Goal: Communication & Community: Answer question/provide support

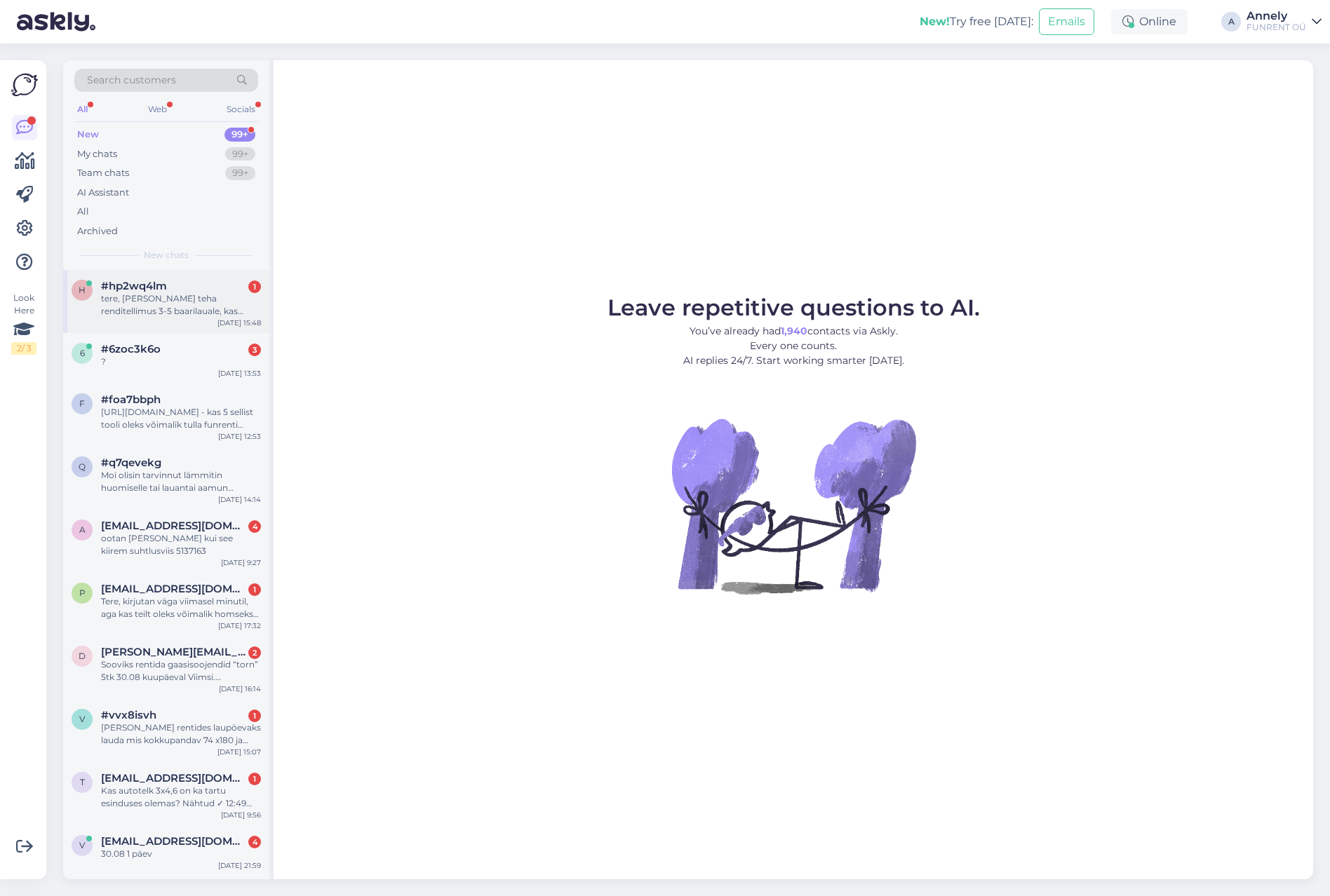
click at [212, 294] on div "tere, [PERSON_NAME] teha renditellimus 3-5 baarilauale, kas homme saaks järgi t…" at bounding box center [181, 305] width 160 height 26
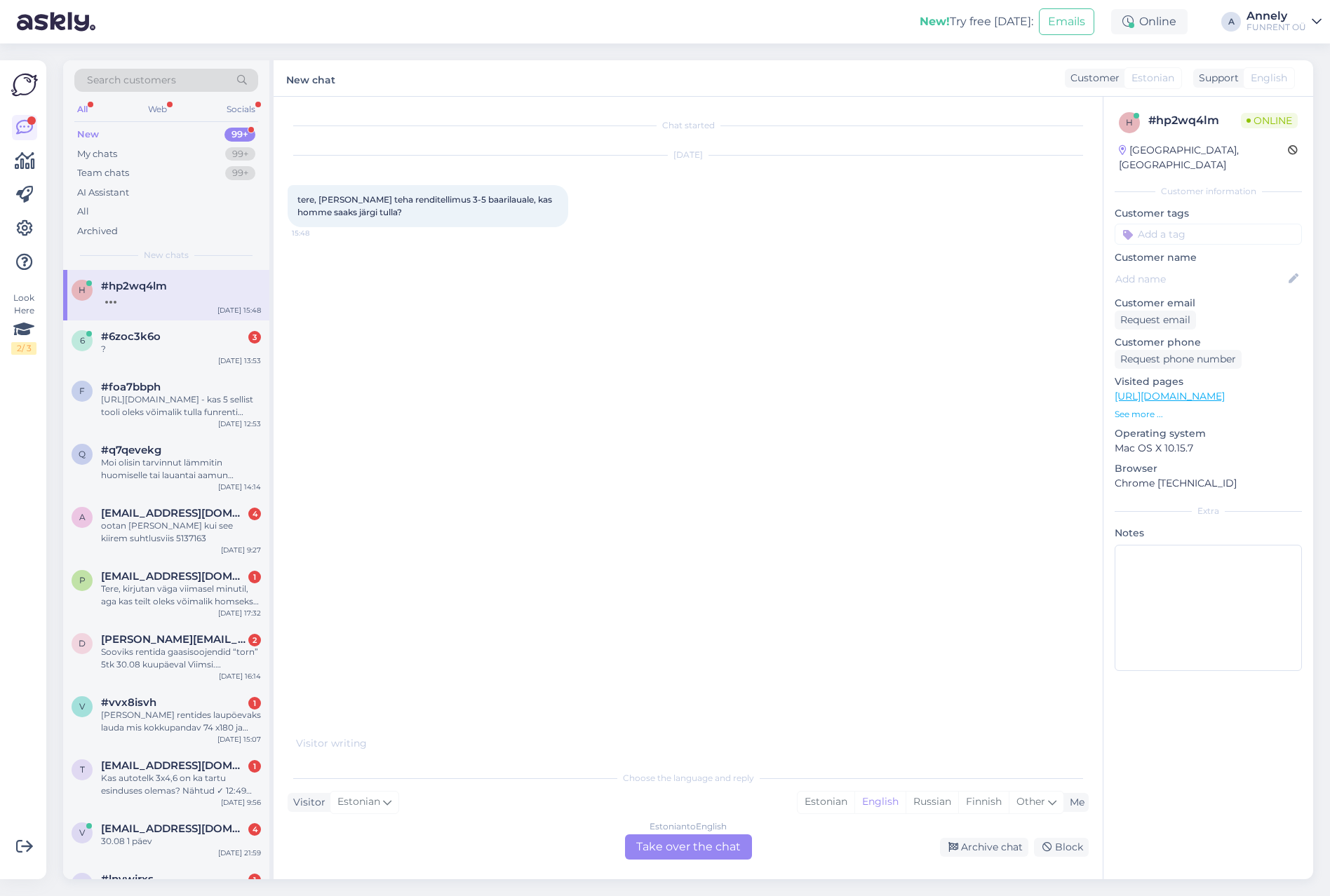
click at [685, 850] on div "Estonian to English Take over the chat" at bounding box center [689, 847] width 127 height 26
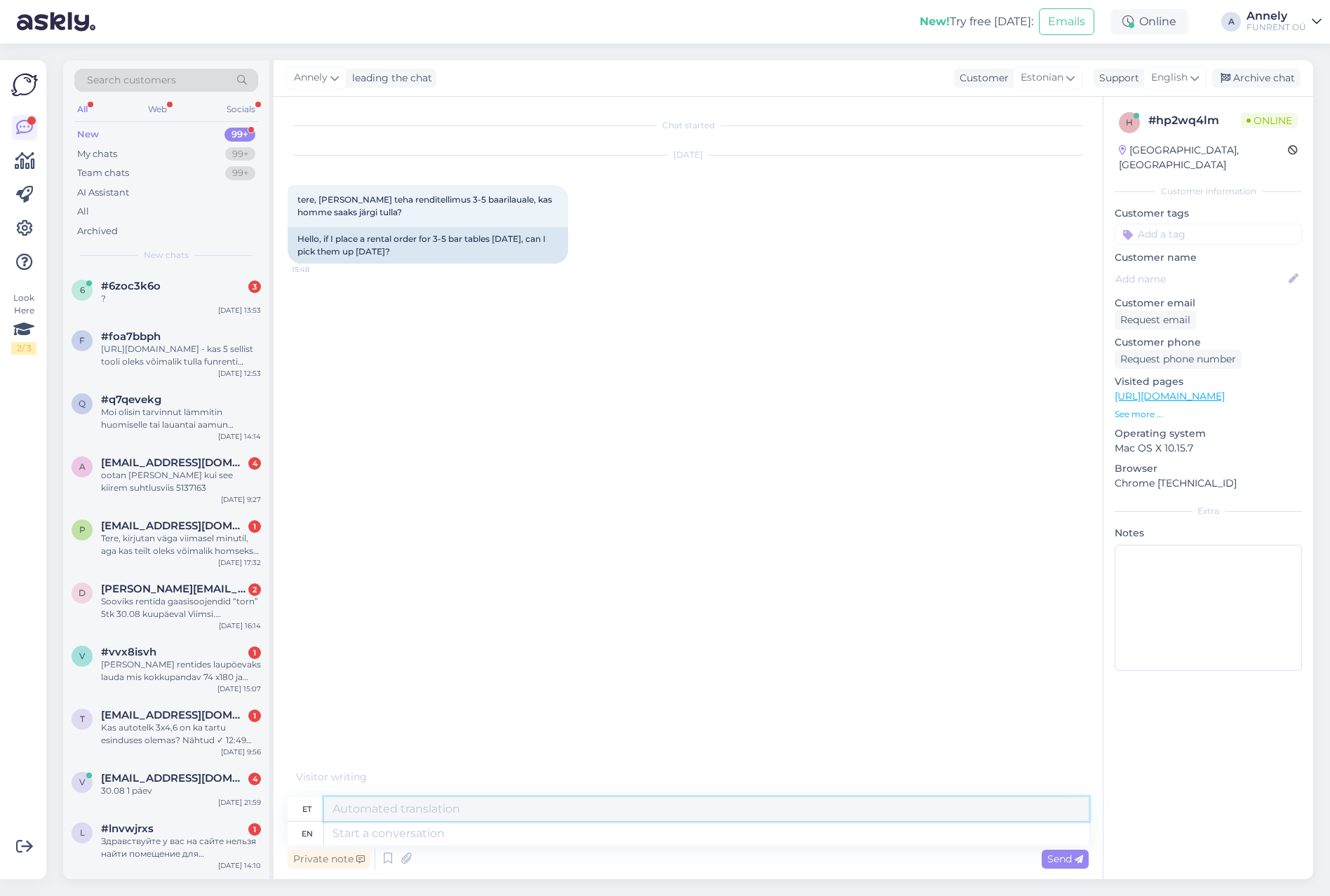
click at [441, 821] on div "et" at bounding box center [688, 809] width 801 height 25
type textarea "t"
click at [435, 829] on textarea at bounding box center [706, 834] width 765 height 24
type textarea "Tere!"
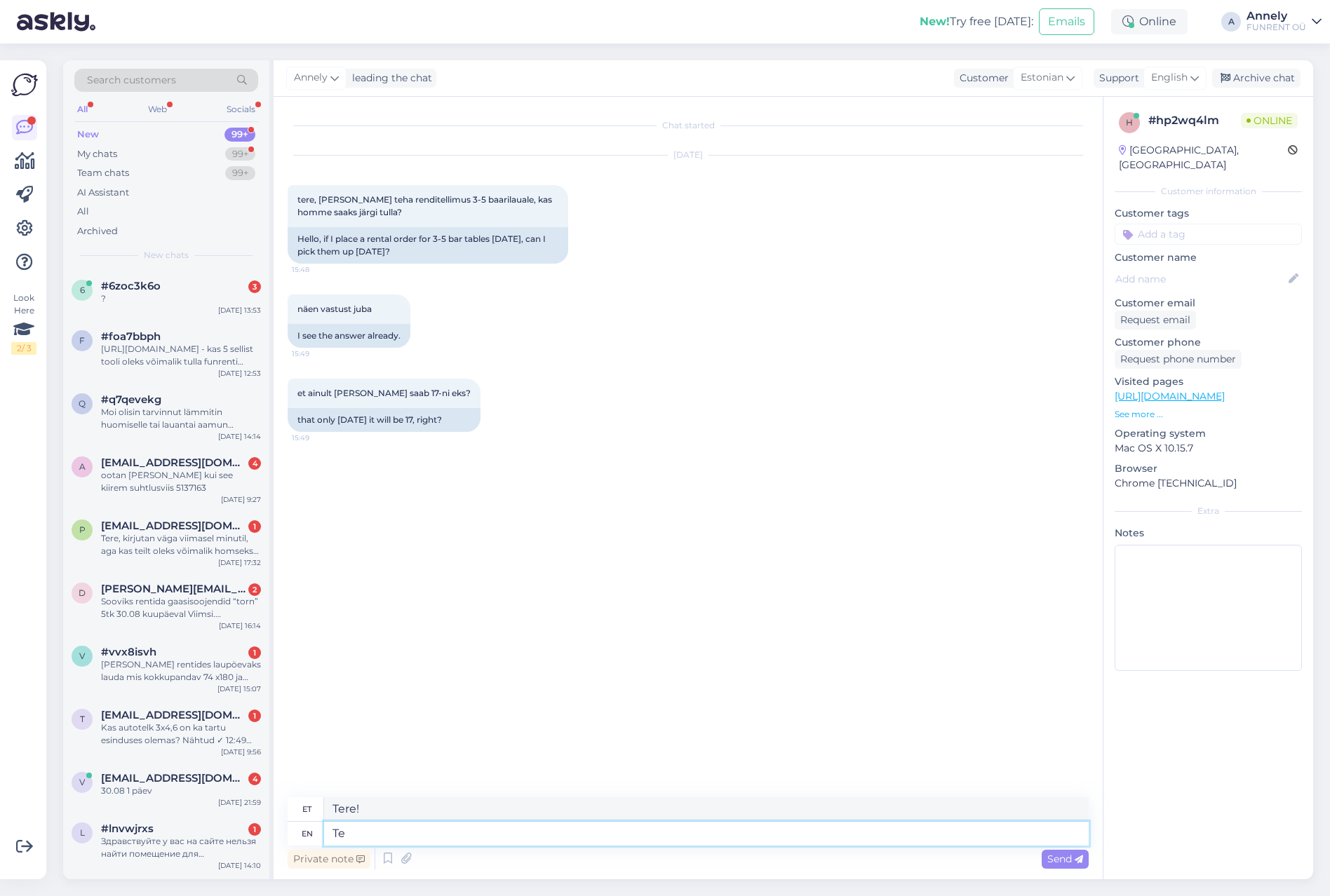
type textarea "T"
type textarea "Tere!"
type textarea "Tere! Tallinna es"
type textarea "Tere! Tallinna"
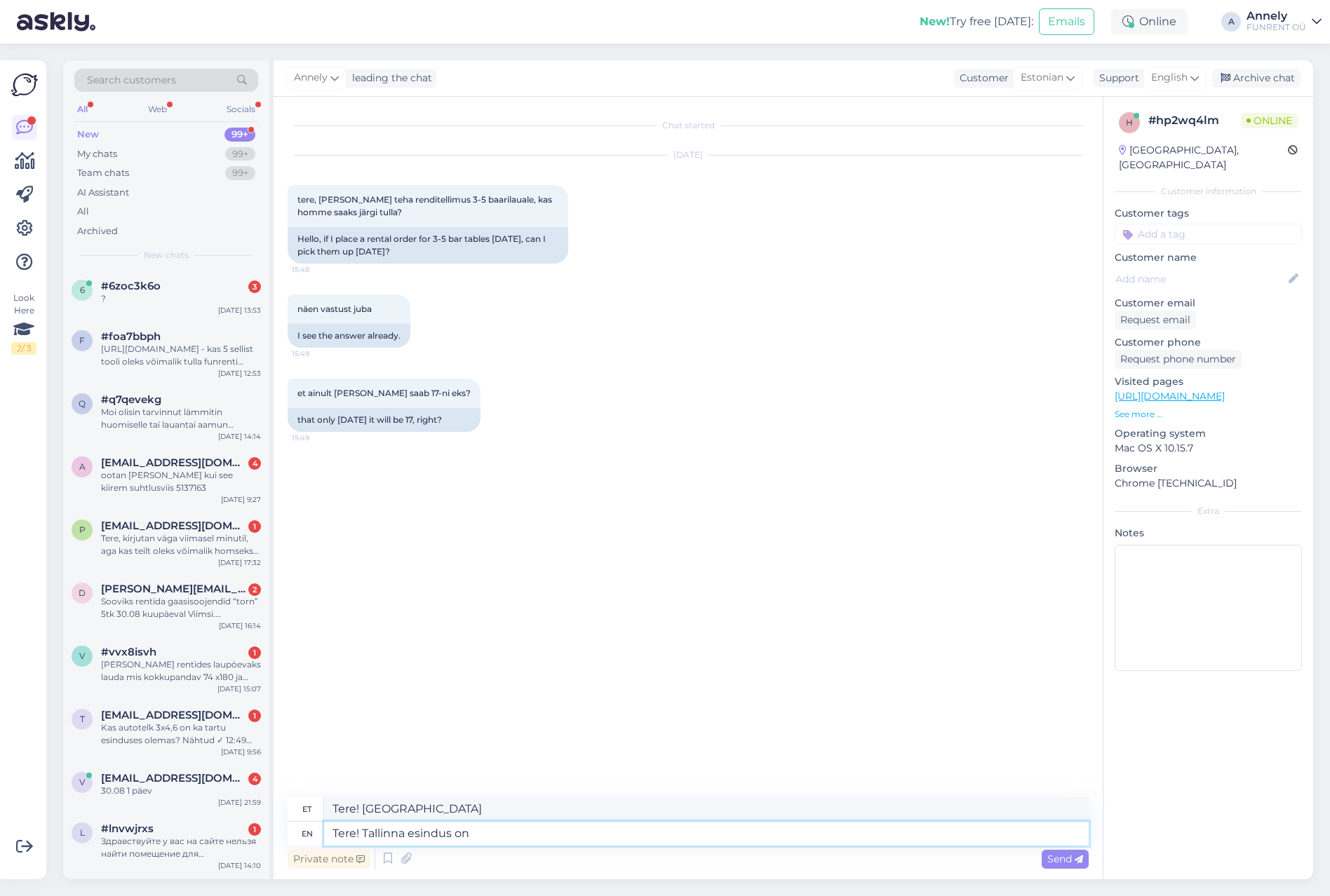
type textarea "Tere! Tallinna esindus on"
type textarea "Tere! Tallinna esindus"
type textarea "Tere! Tallinna esindus on a"
type textarea "Tere! Tallinna esindus on"
type textarea "Tere! Tallinna esindus on avatud"
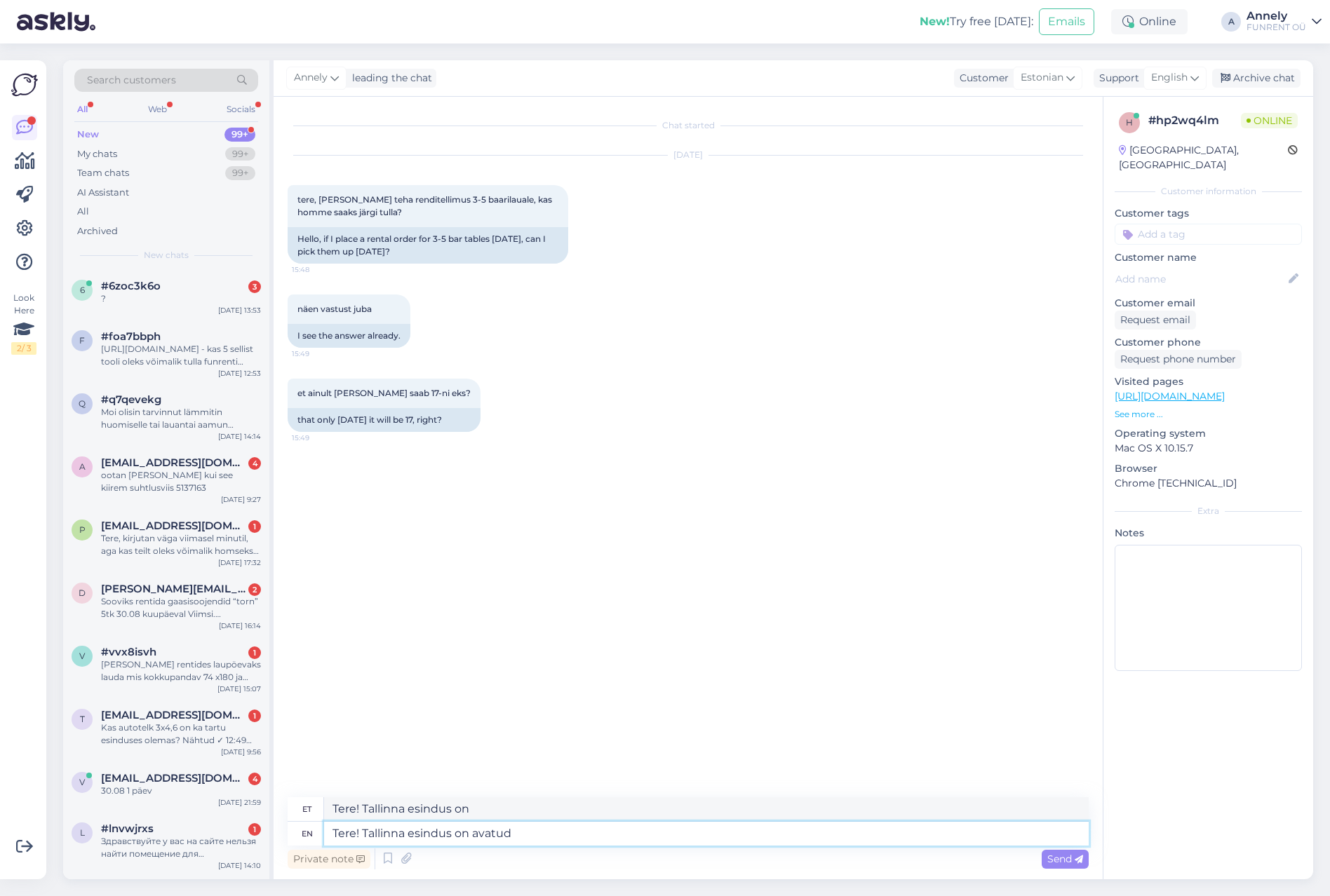
type textarea "Tere! Tallinna esindus on avatud"
type textarea "Tere! Tallinna esindus on avatud E-R 9-"
type textarea "Tere! Tallinna esindus on avatud ER"
type textarea "Tere! Tallinna esindus on avatud E-R 9-17 /"
type textarea "Tere! Tallinna esindus on avatud ER 9-17"
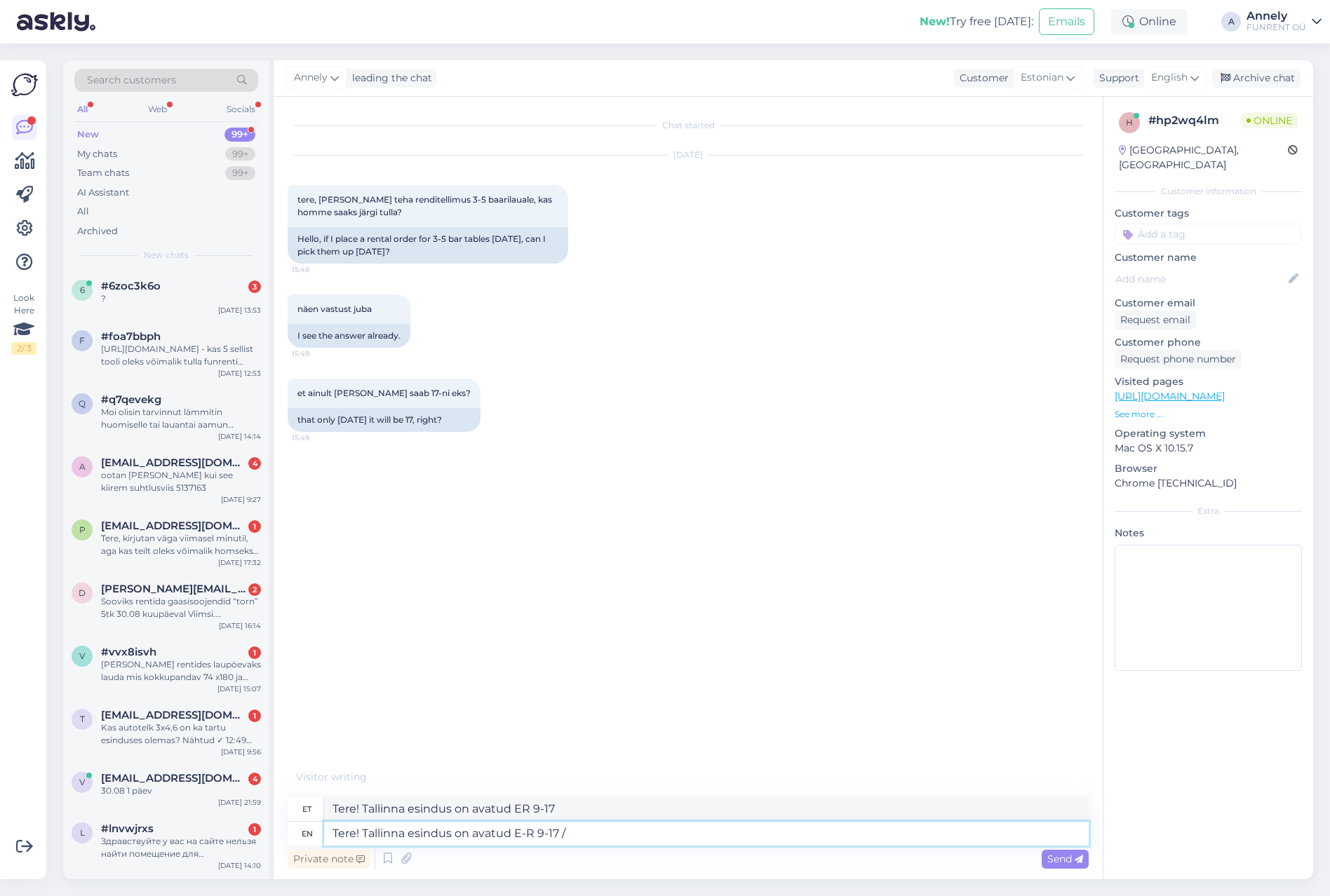
type textarea "Tere! Tallinna esindus on avatud E-R 9-17 / l"
type textarea "Tere! Tallinna esindus on avatud ER 9-17 /"
type textarea "Tere! Tallinna esindus on avatud E-R 9-17 / l-"
type textarea "Tere! Tallinna esindus on avatud ER 9-17 / l-po"
type textarea "Tere! Tallinna esindus on avatud E-R 9-17 / L"
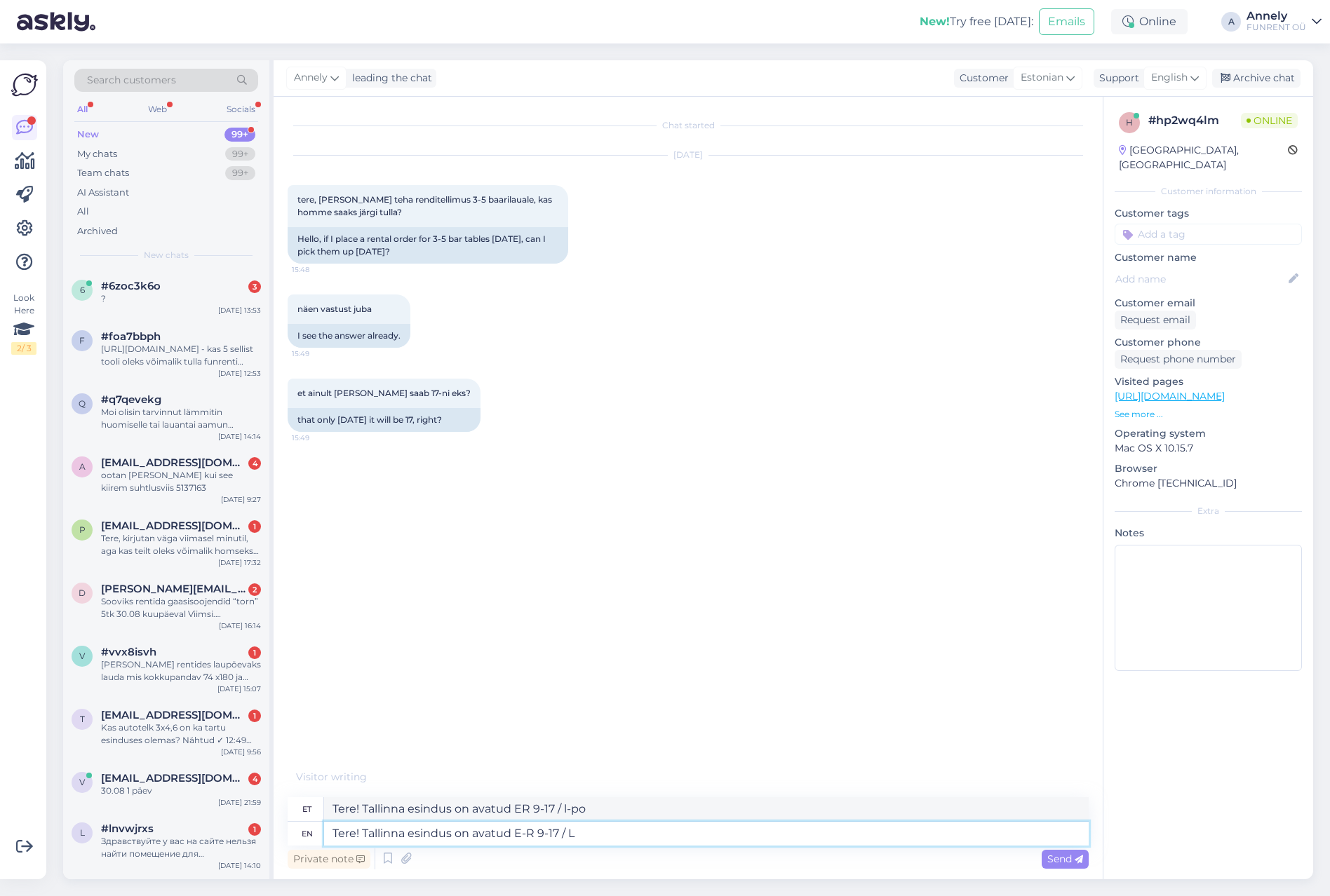
type textarea "Tere! Tallinna esindus on avatud ER 9-17 /"
type textarea "Tere! Tallinna esindus on avatud E-R 9-17 / L-P"
type textarea "Tere! Tallinna esindus on avatud ER 9-17 / LP"
type textarea "Tere! Tallinna esindus on avatud E-R 9-17 / L-P 10-15."
type textarea "Tere! Tallinna esindus on avatud ER 9-17 / LP 10-15."
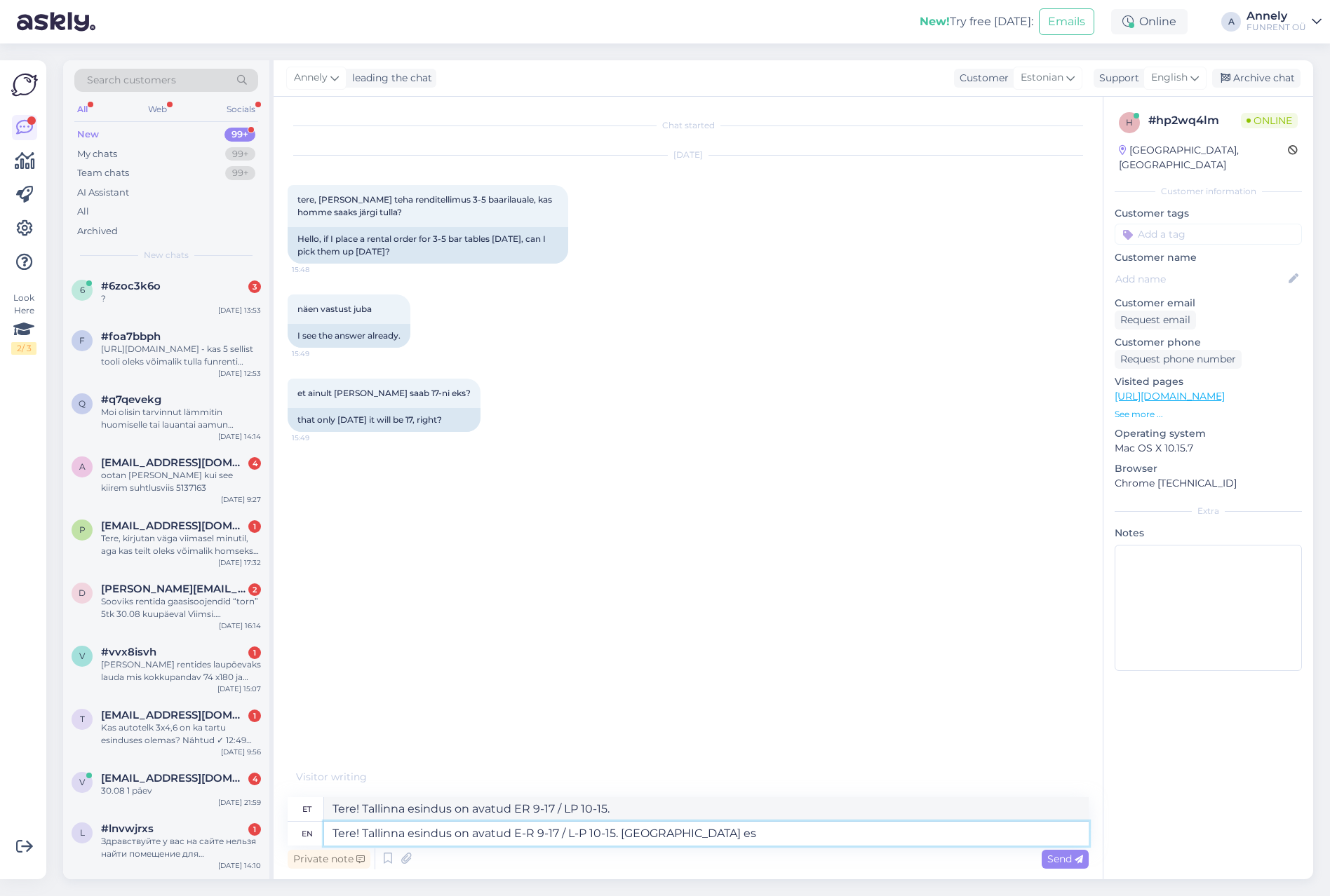
type textarea "Tere! Tallinna esindus on avatud E-R 9-17 / L-P 10-15. Tartu esi"
type textarea "Tere! Tallinna esindus on avatud ER 9-17 / LP 10-15. Tartu"
type textarea "Tere! Tallinna esindus on avatud E-R 9-17 / L-P 10-15. Tartu esindus"
type textarea "Tere! Tallinna esindus on avatud ER 9-17 / LP 10-15. Tartu esindus"
type textarea "Tere! Tallinna esindus on avatud E-R 9-17 / L-P 10-15. Tartu esindus L-P"
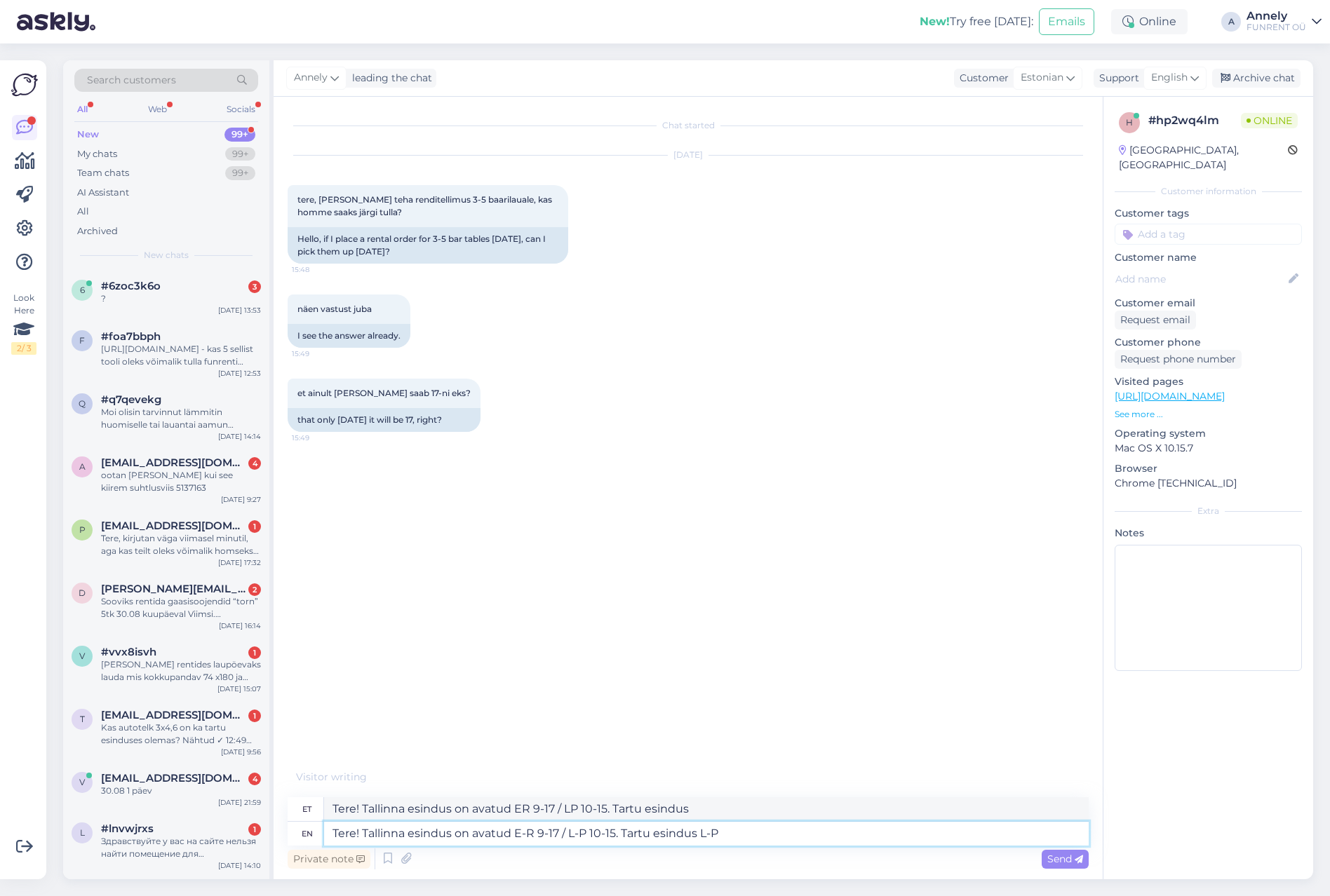
type textarea "Tere! Tallinna esindus on avatud ER 9-17 / LP 10-15. Tartu esindus LP"
type textarea "Tere! Tallinna esindus on avatud E-R 9-17 / L-P 10-15. Tartu esindus L-P suletu…"
type textarea "Tere! Tallinna esindus on avatud ER 9-17 / LP 10-15. Tartu esindus LP suletud."
type textarea "Tere! Tallinna esindus on avatud E-R 9-17 / L-P 10-15. Tartu esindus L-P suletu…"
click at [1047, 857] on span "Send" at bounding box center [1065, 859] width 36 height 13
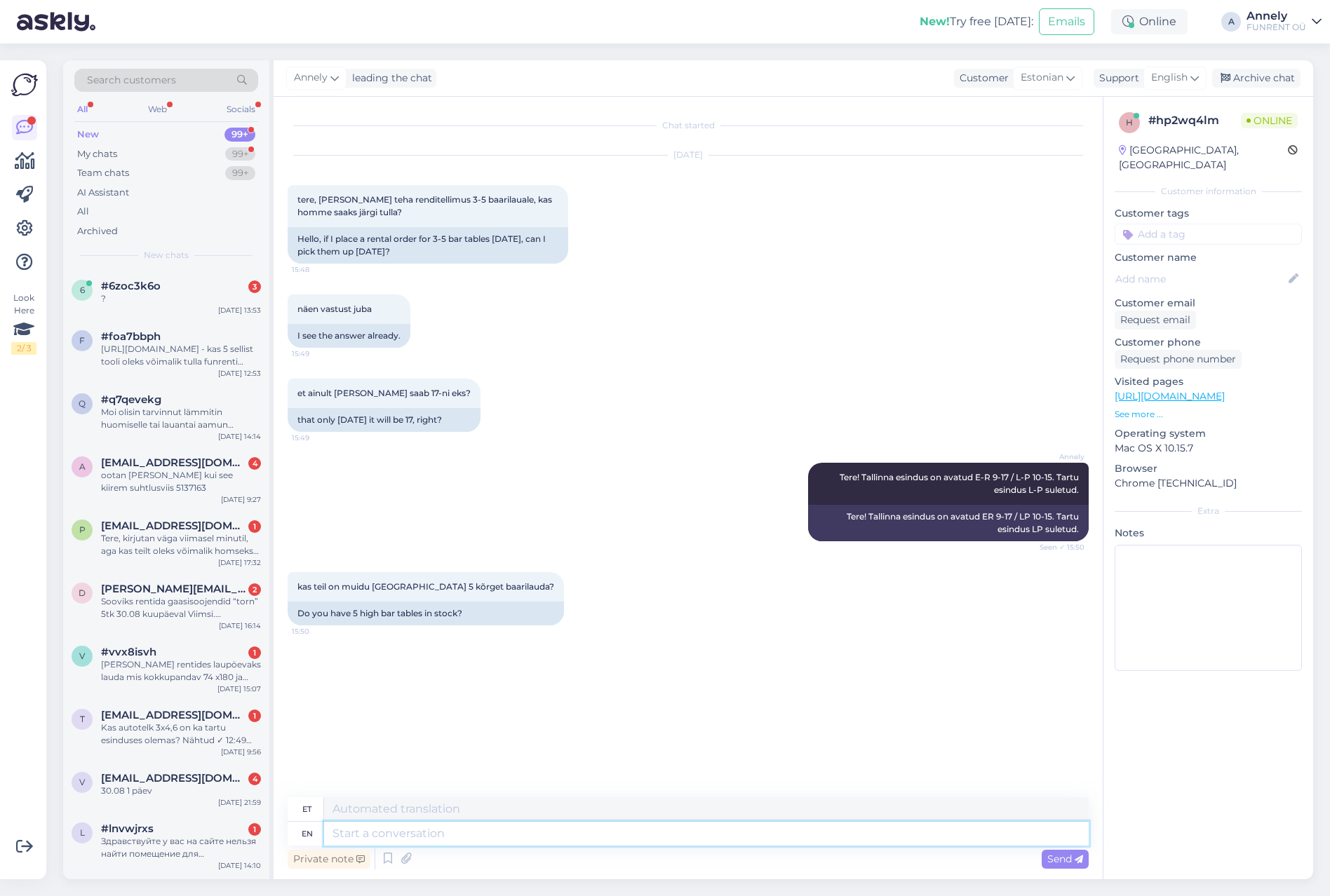
click at [388, 833] on textarea at bounding box center [706, 834] width 765 height 24
type textarea "Kasm õ"
type textarea "Kasm"
type textarea "Kas mõ"
type textarea "Kas"
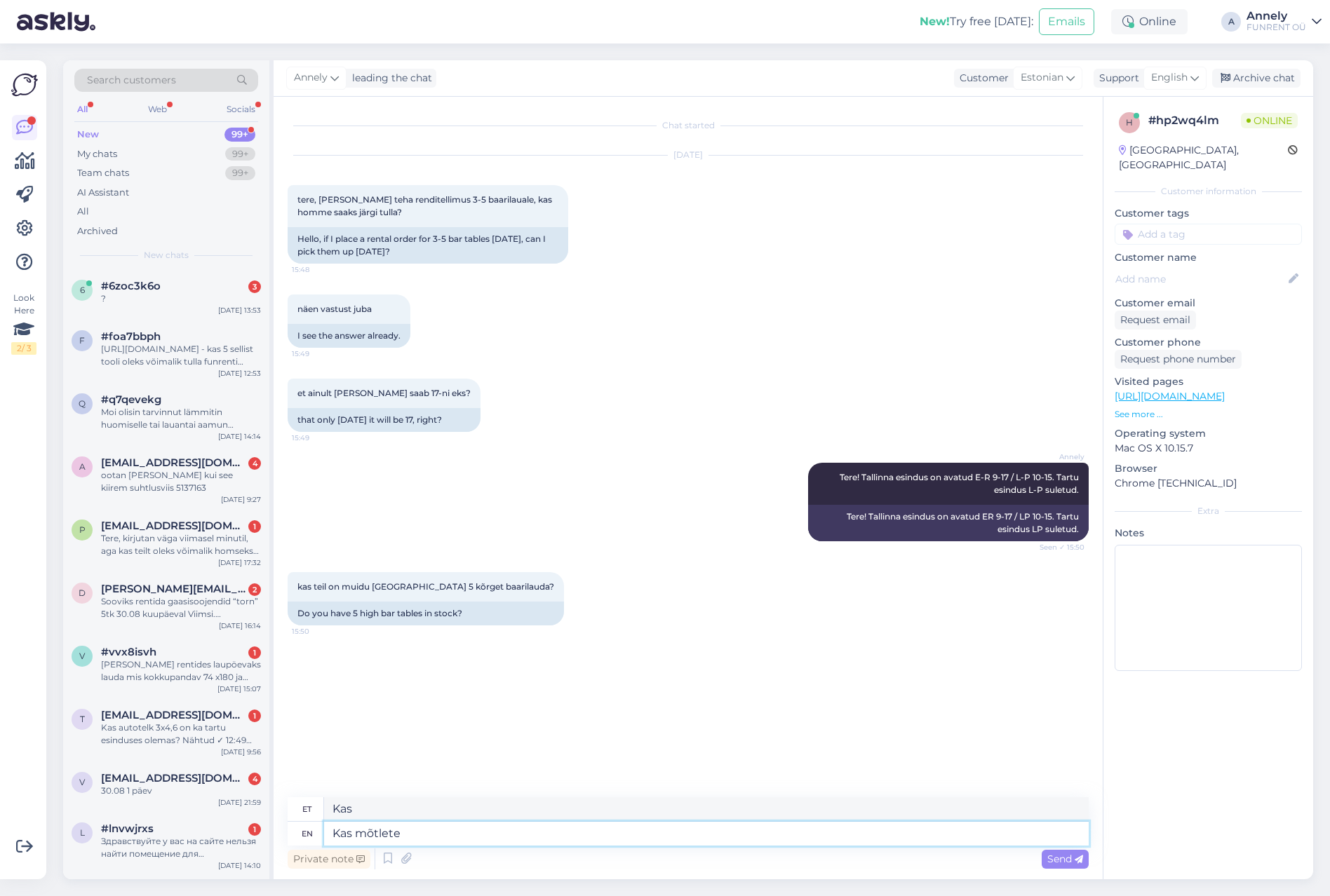
type textarea "Kas mõtlete s"
type textarea "Kas mõte"
type textarea "Kas mõtlete seda -"
paste textarea "[URL][DOMAIN_NAME]"
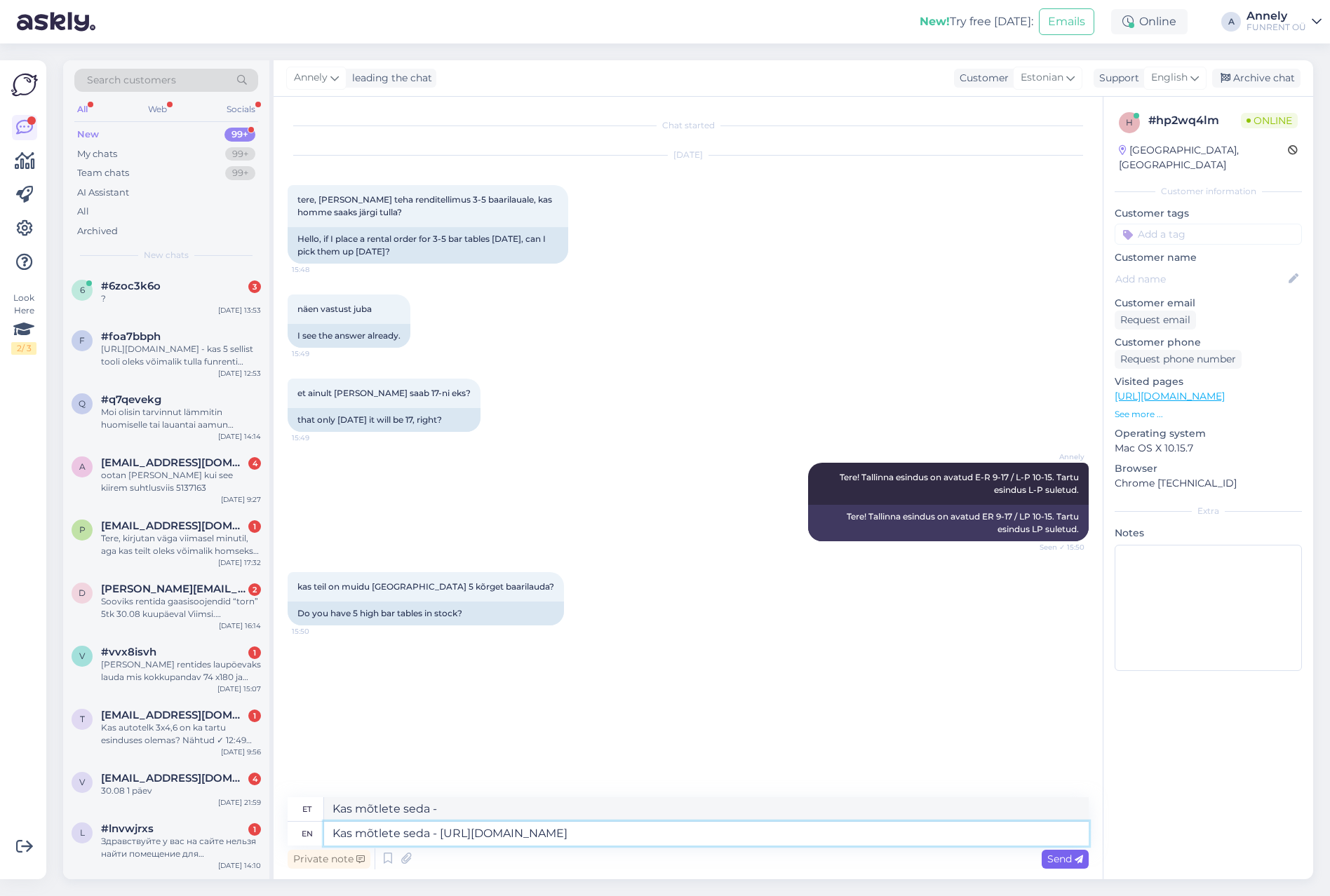
type textarea "Kas mõtlete seda - https://funrent.ee/toode/baarilaud-baarilett/"
click at [1067, 858] on span "Send" at bounding box center [1065, 859] width 36 height 13
type textarea "Kas mõtlete seda - https://funrent.ee/toode/baarilaud-baarilett/"
click at [1062, 858] on span "Send" at bounding box center [1065, 859] width 36 height 13
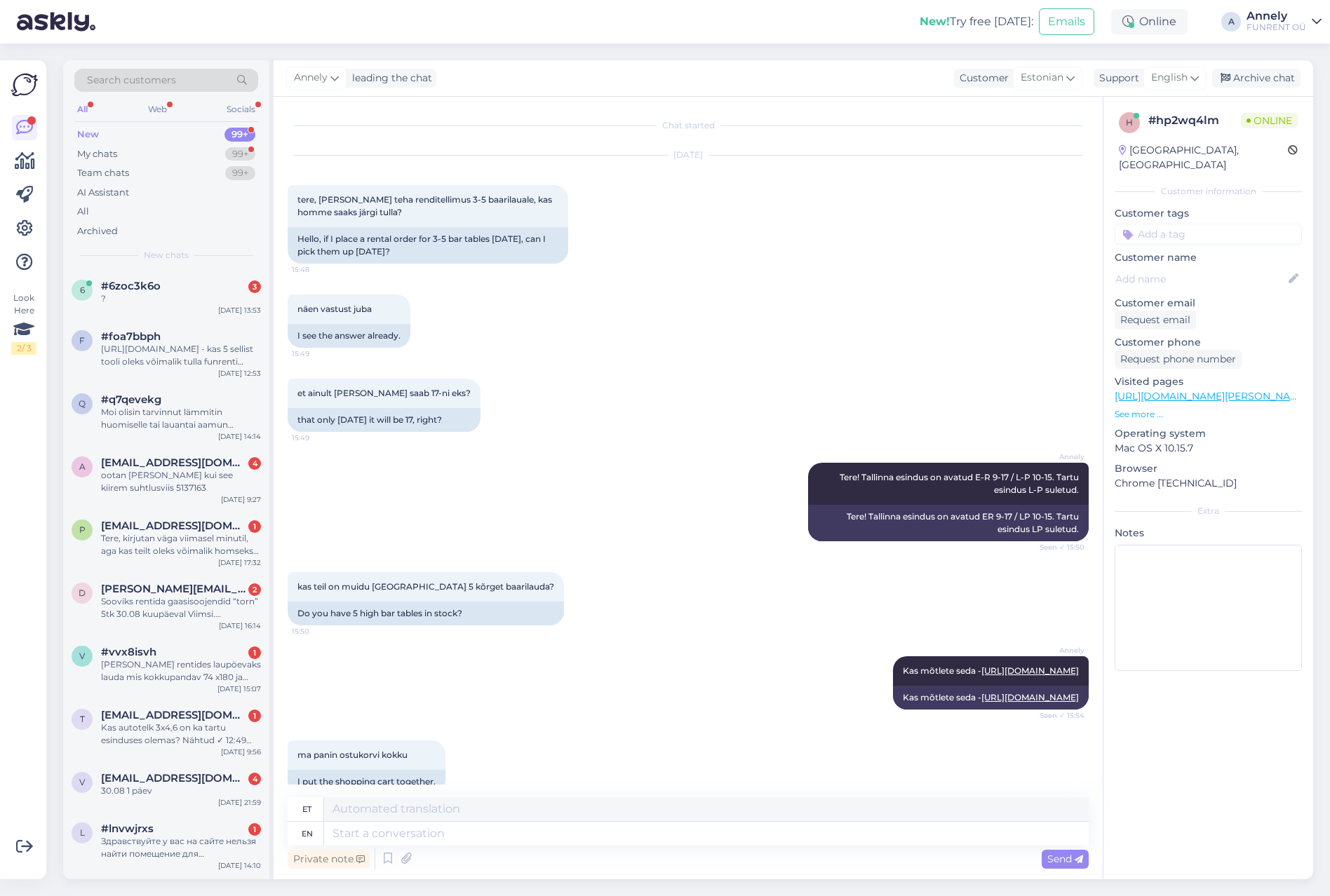
scroll to position [50, 0]
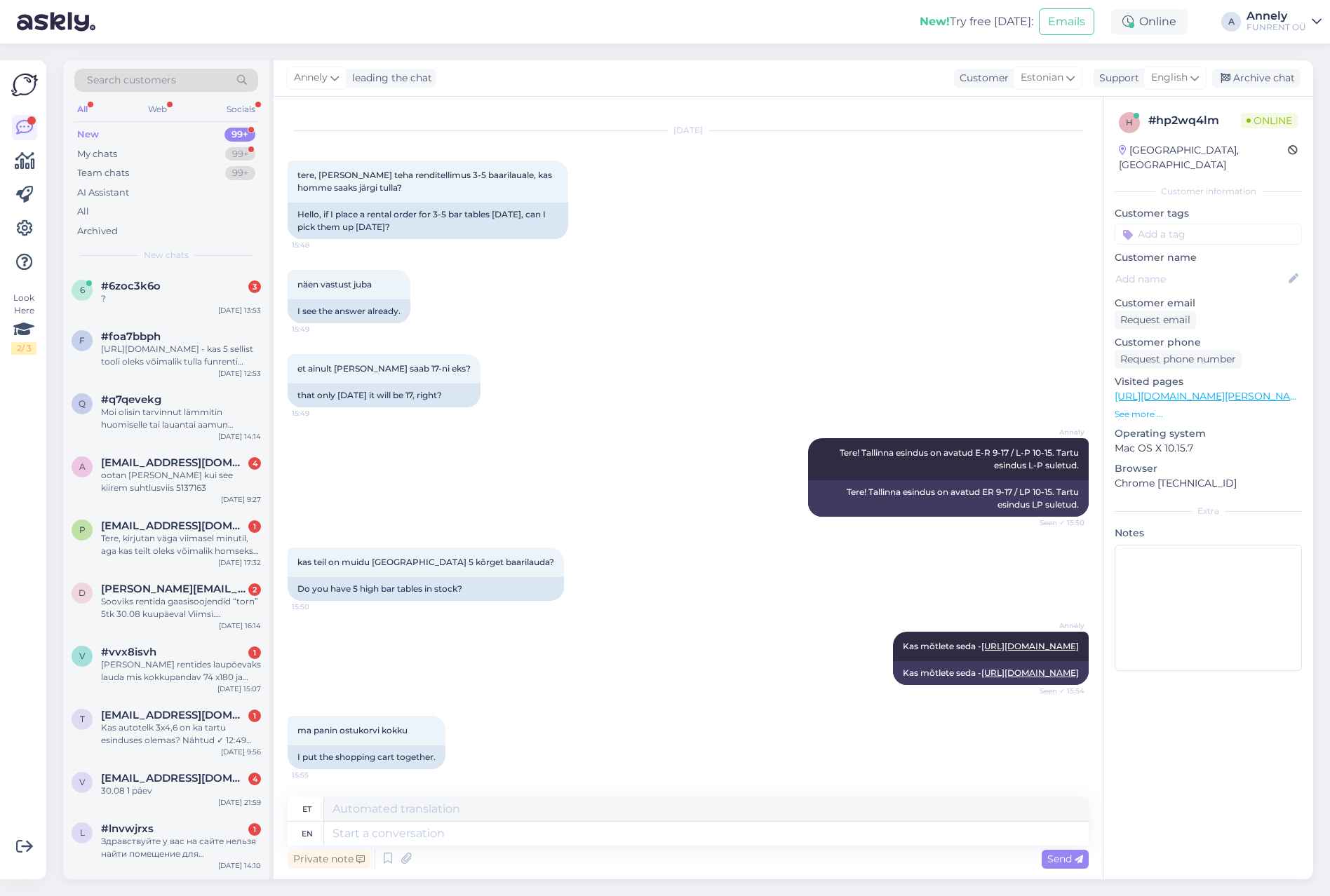
drag, startPoint x: 617, startPoint y: 374, endPoint x: 618, endPoint y: 362, distance: 12.0
click at [617, 374] on div "et ainult täna saab 17-ni eks? 15:49 that only today it will be 17, right?" at bounding box center [688, 381] width 801 height 84
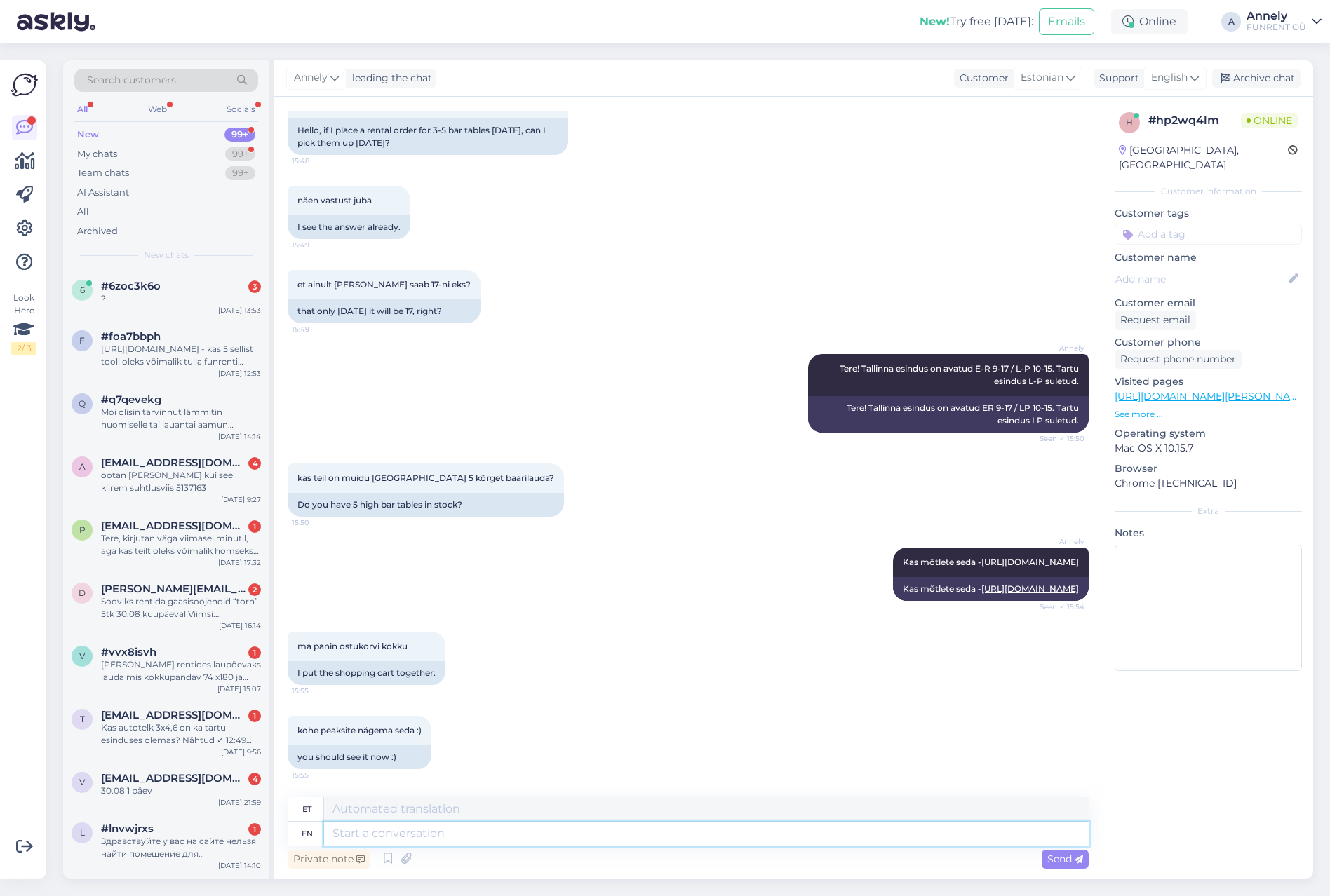
click at [352, 842] on textarea at bounding box center [706, 834] width 765 height 24
type textarea "Olgu."
type textarea "Olgu. Jääme oo"
type textarea "Olgu. Jääme"
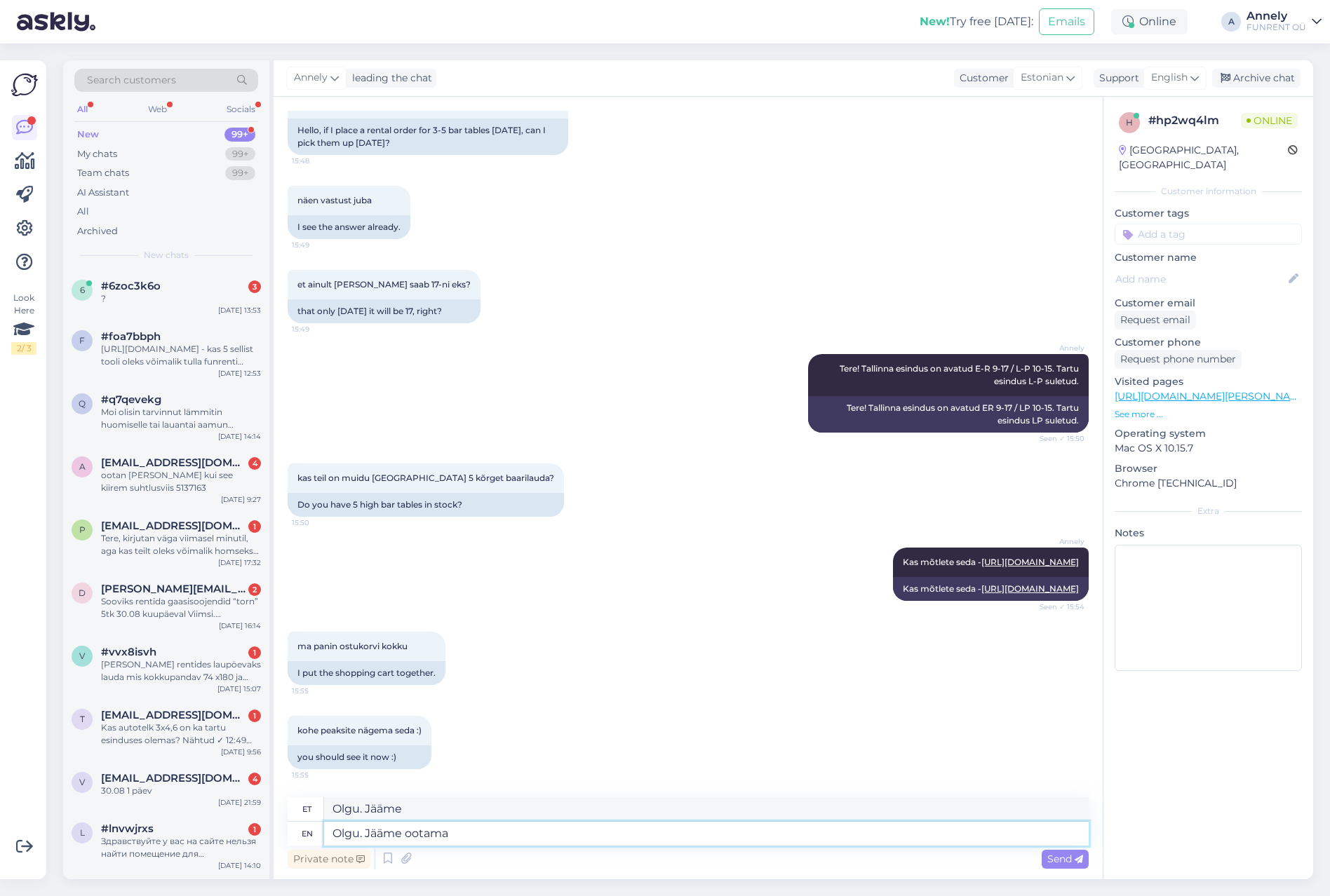
type textarea "Olgu. Jääme ootama."
drag, startPoint x: 514, startPoint y: 836, endPoint x: 368, endPoint y: 835, distance: 146.0
click at [368, 835] on textarea "Olgu. Jääme ootama." at bounding box center [706, 834] width 765 height 24
type textarea "Olgu."
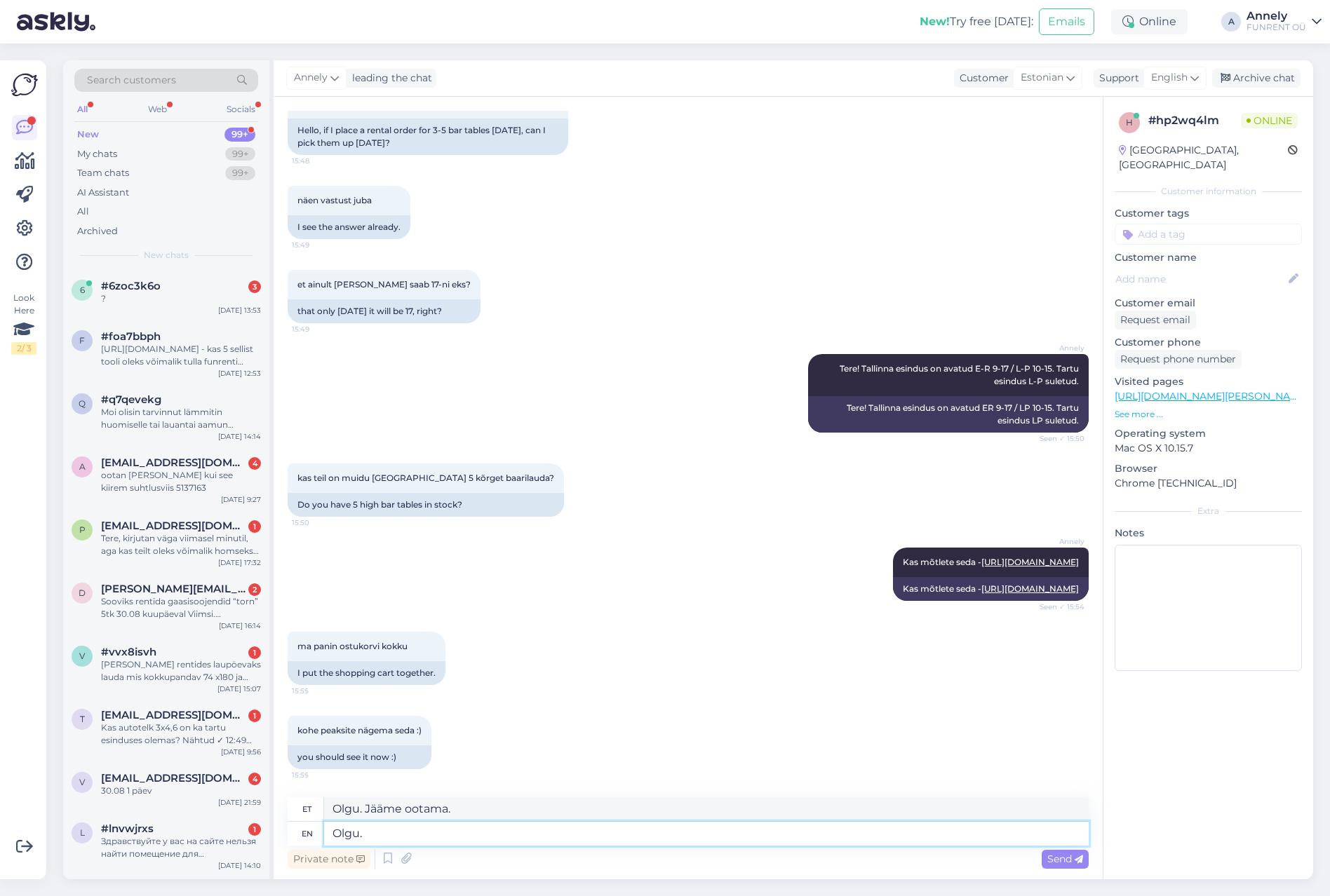
type textarea "Olgu."
type textarea "Olgu, j"
type textarea "Olgu"
type textarea "Olgu, jääme o"
type textarea "Olgu, jääme"
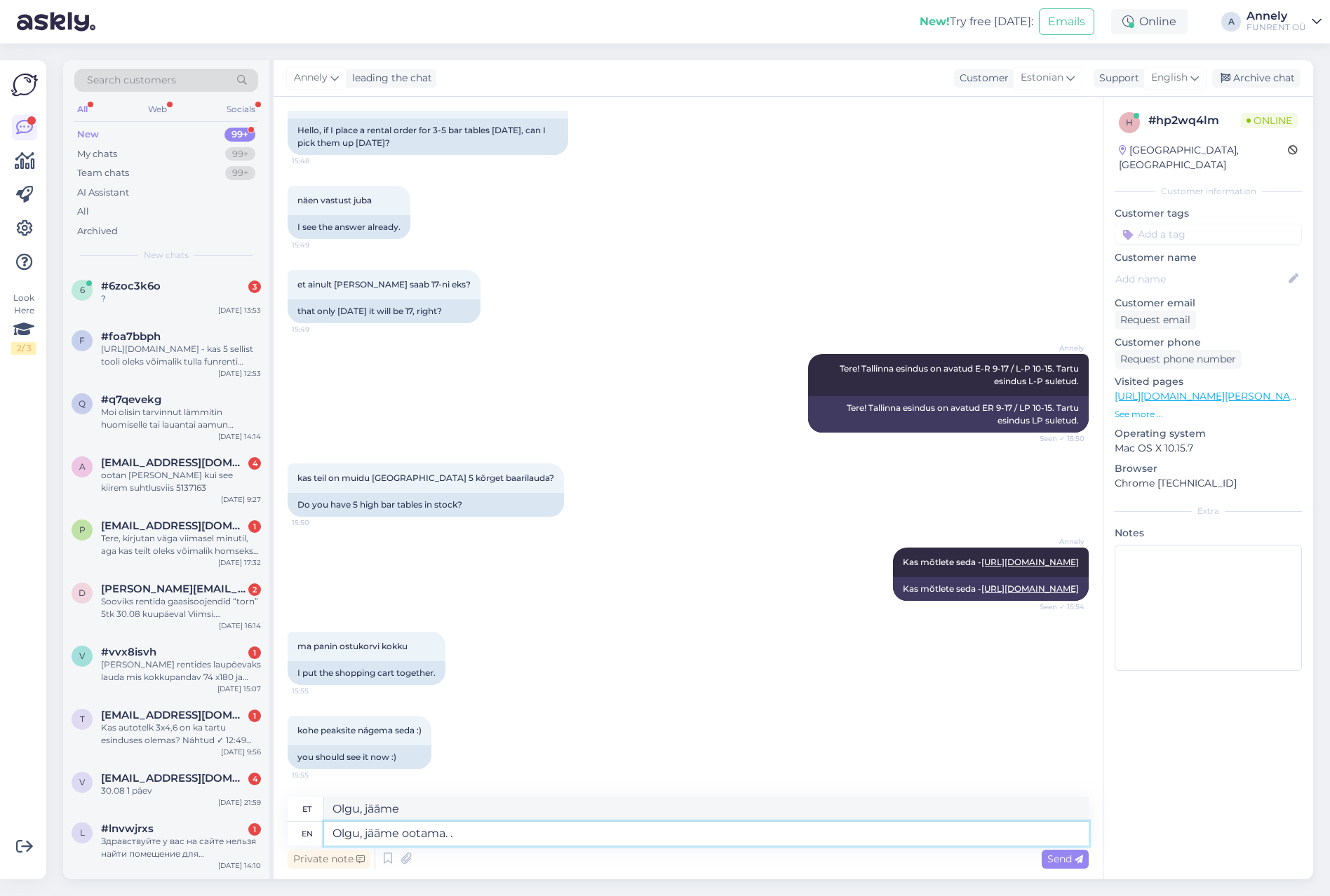
type textarea "Olgu, jääme ootama. .9"
type textarea "Olgu, jääme ootama."
type textarea "Olgu, jääme ootama. :)"
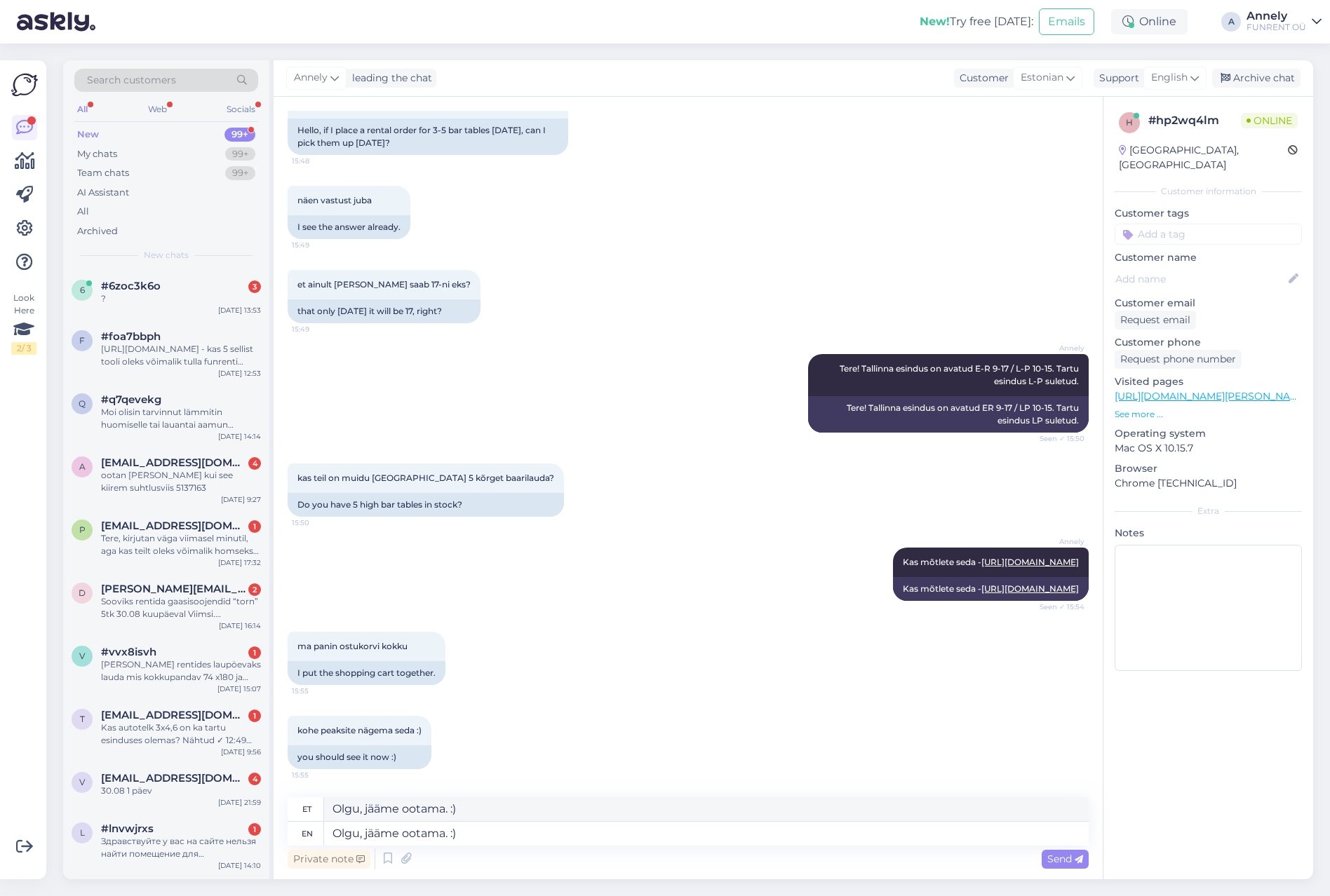
click at [1057, 862] on span "Send" at bounding box center [1065, 859] width 36 height 13
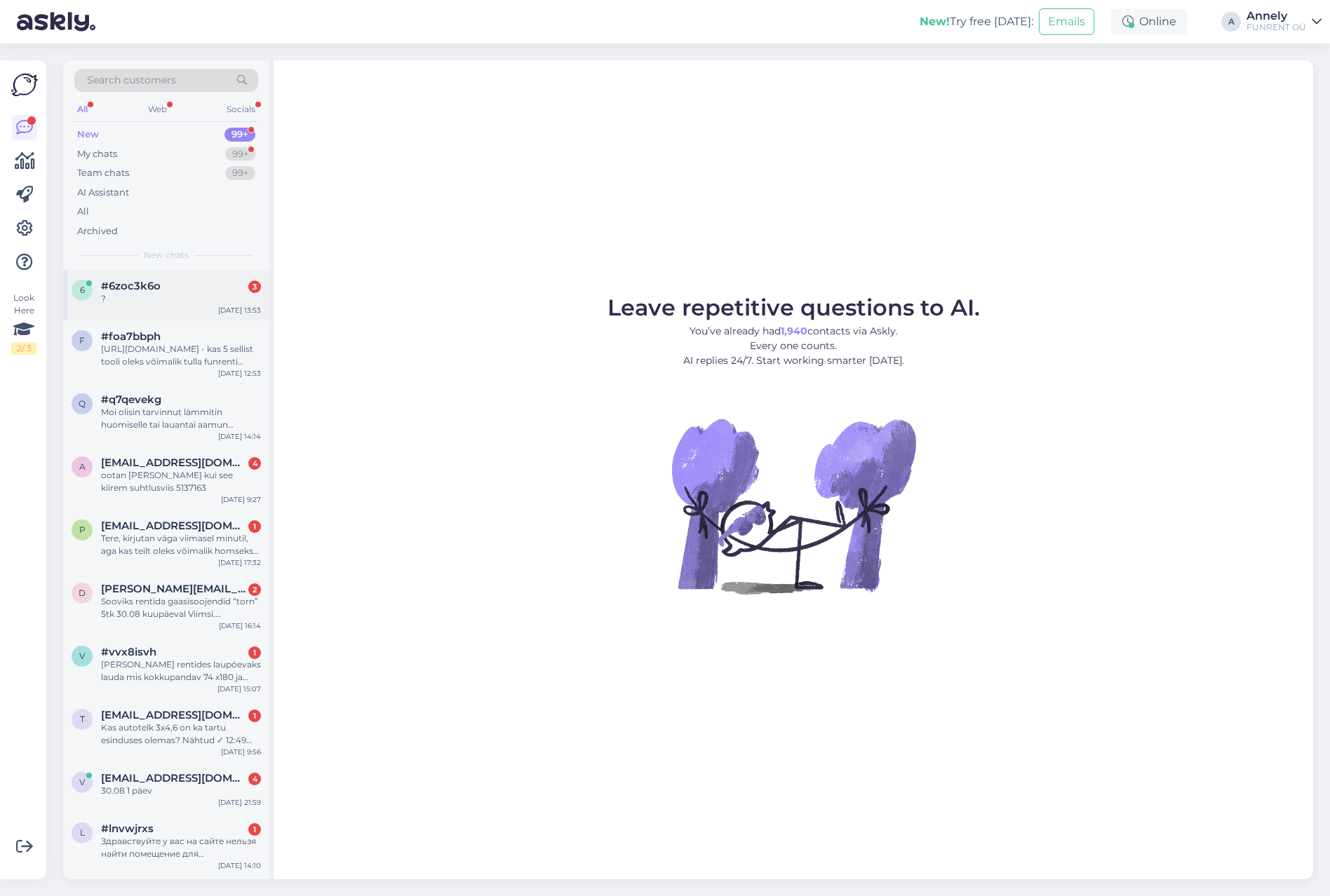
click at [119, 282] on span "#6zoc3k6o" at bounding box center [131, 286] width 59 height 13
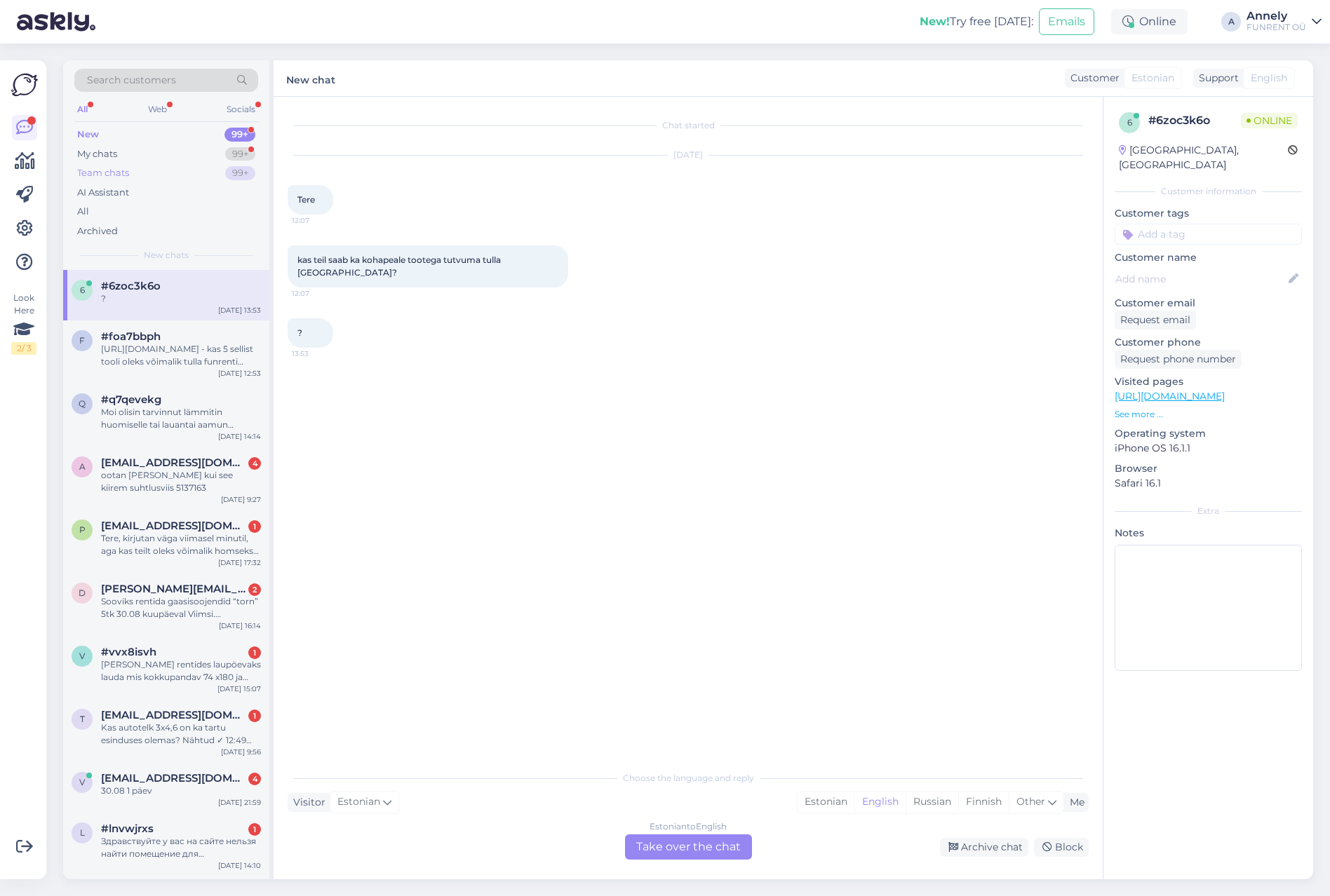
click at [125, 177] on div "Team chats" at bounding box center [103, 173] width 52 height 14
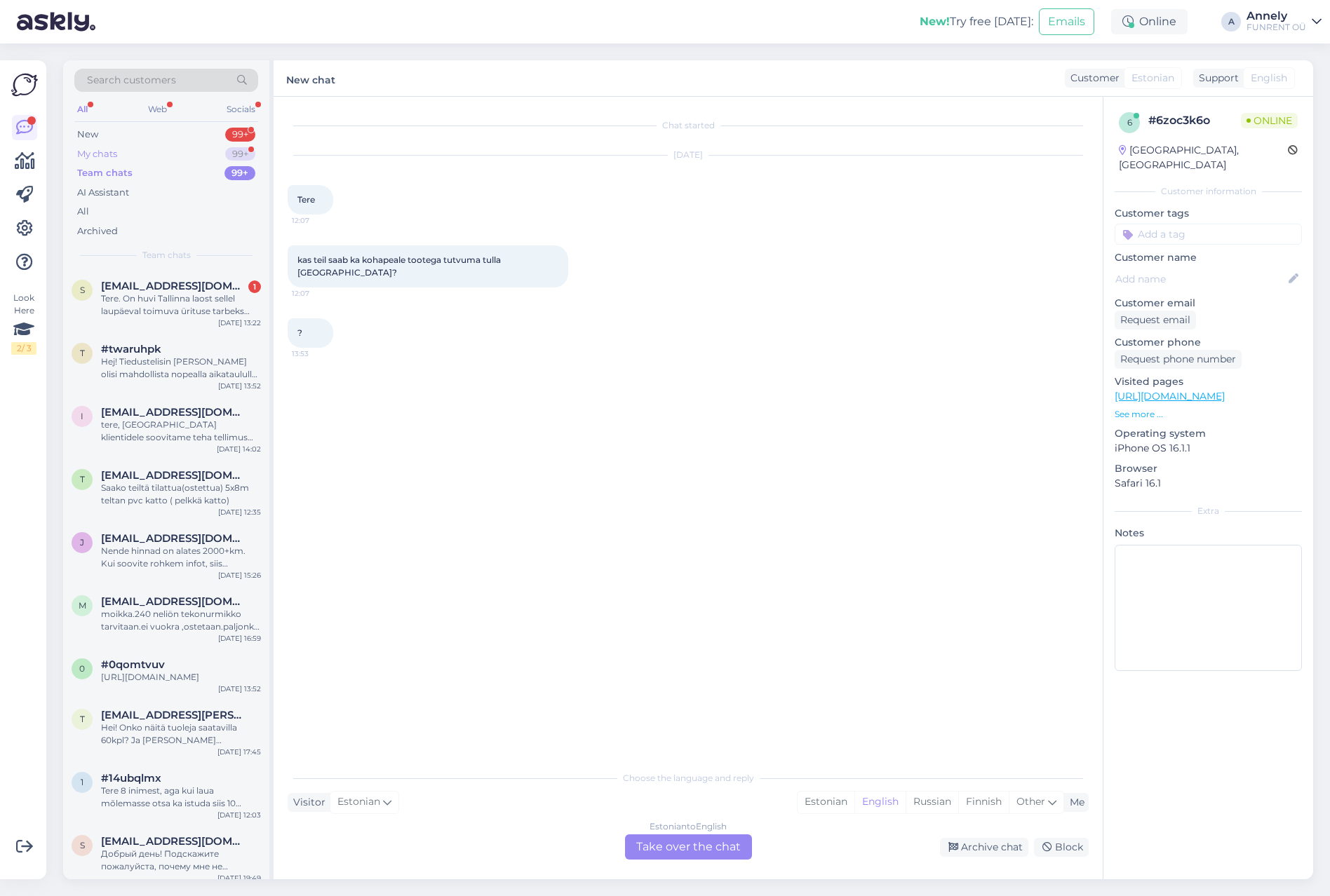
click at [121, 157] on div "My chats 99+" at bounding box center [166, 154] width 184 height 20
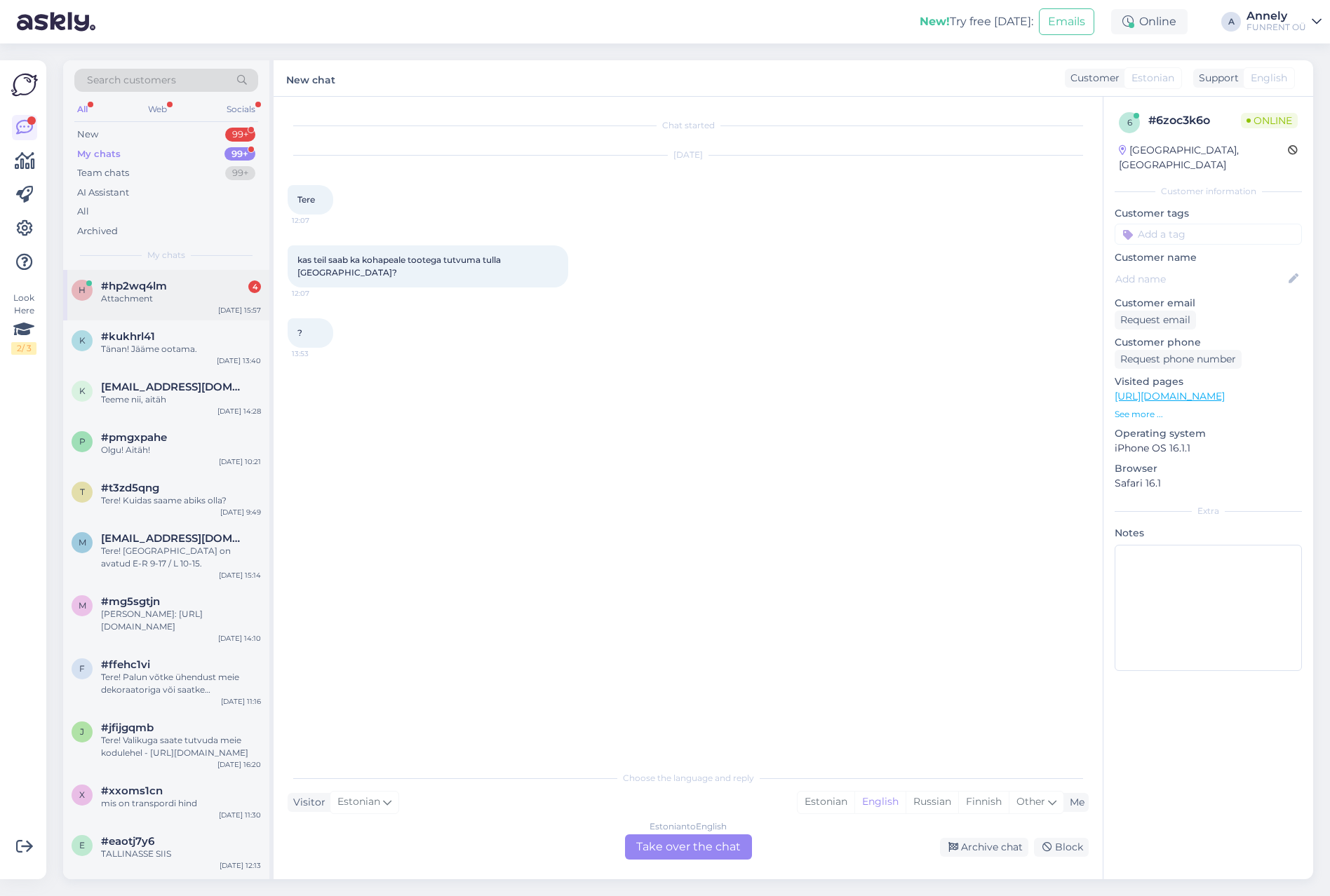
click at [159, 297] on div "Attachment" at bounding box center [181, 299] width 160 height 13
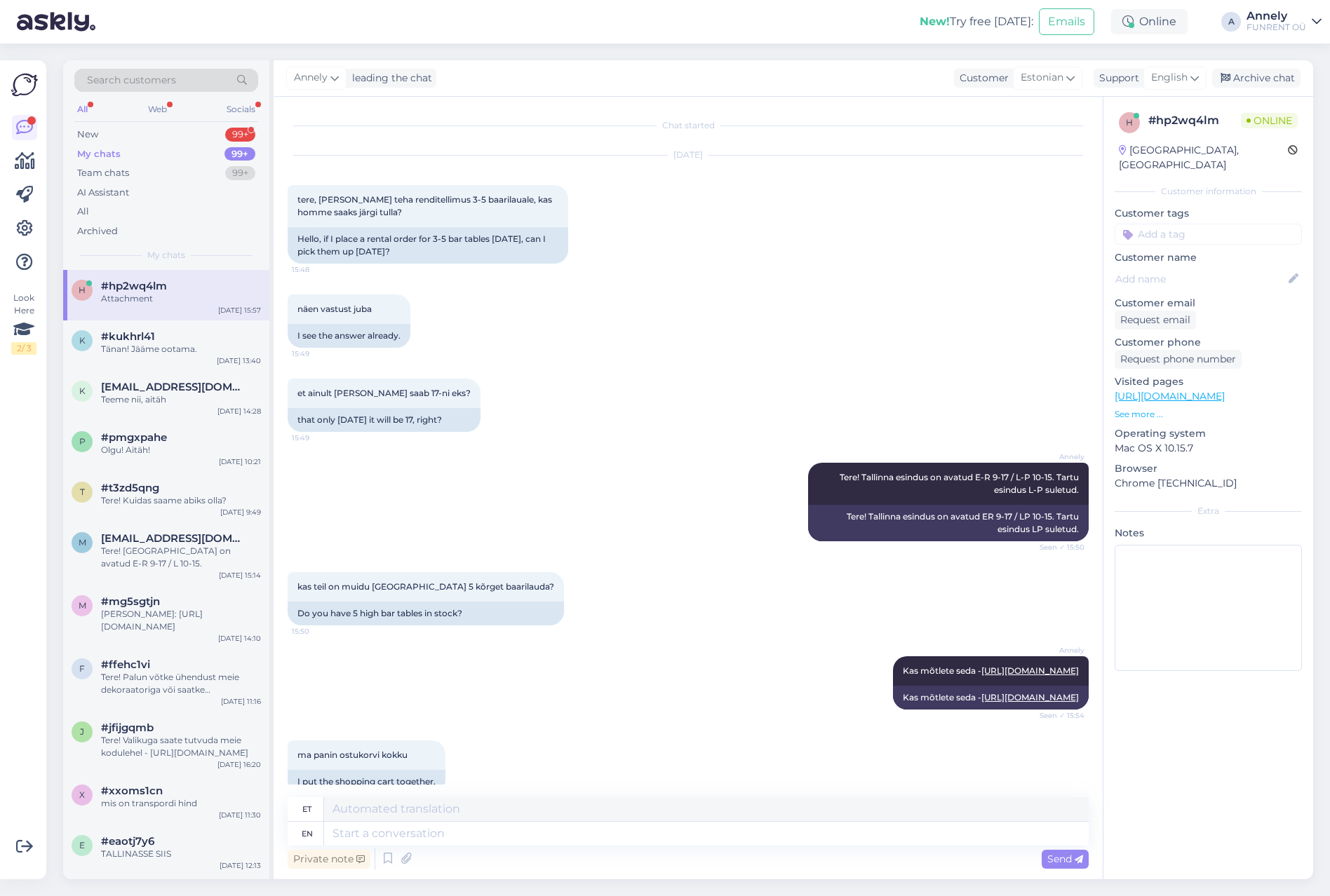
scroll to position [597, 0]
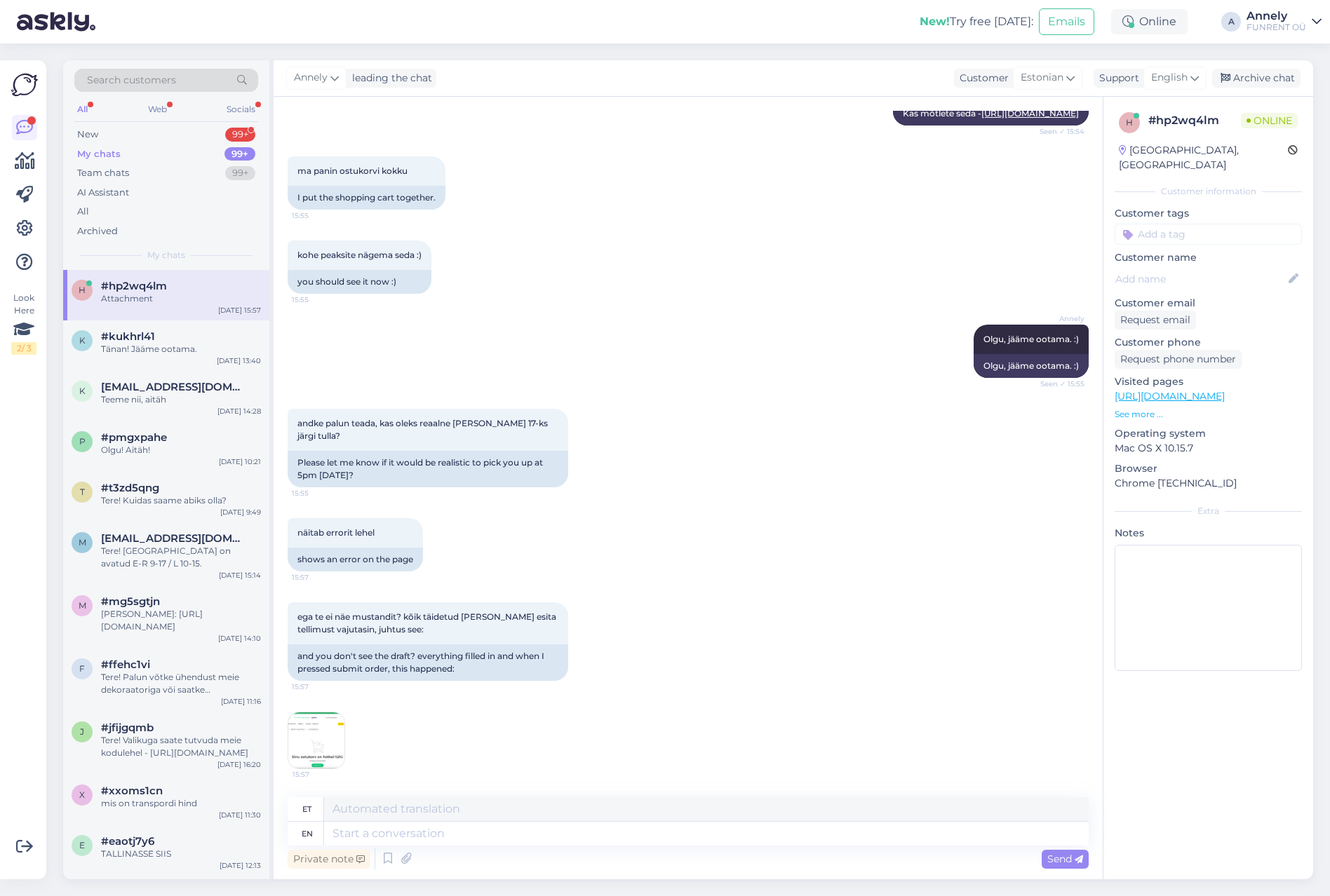
click at [318, 738] on img at bounding box center [317, 741] width 56 height 56
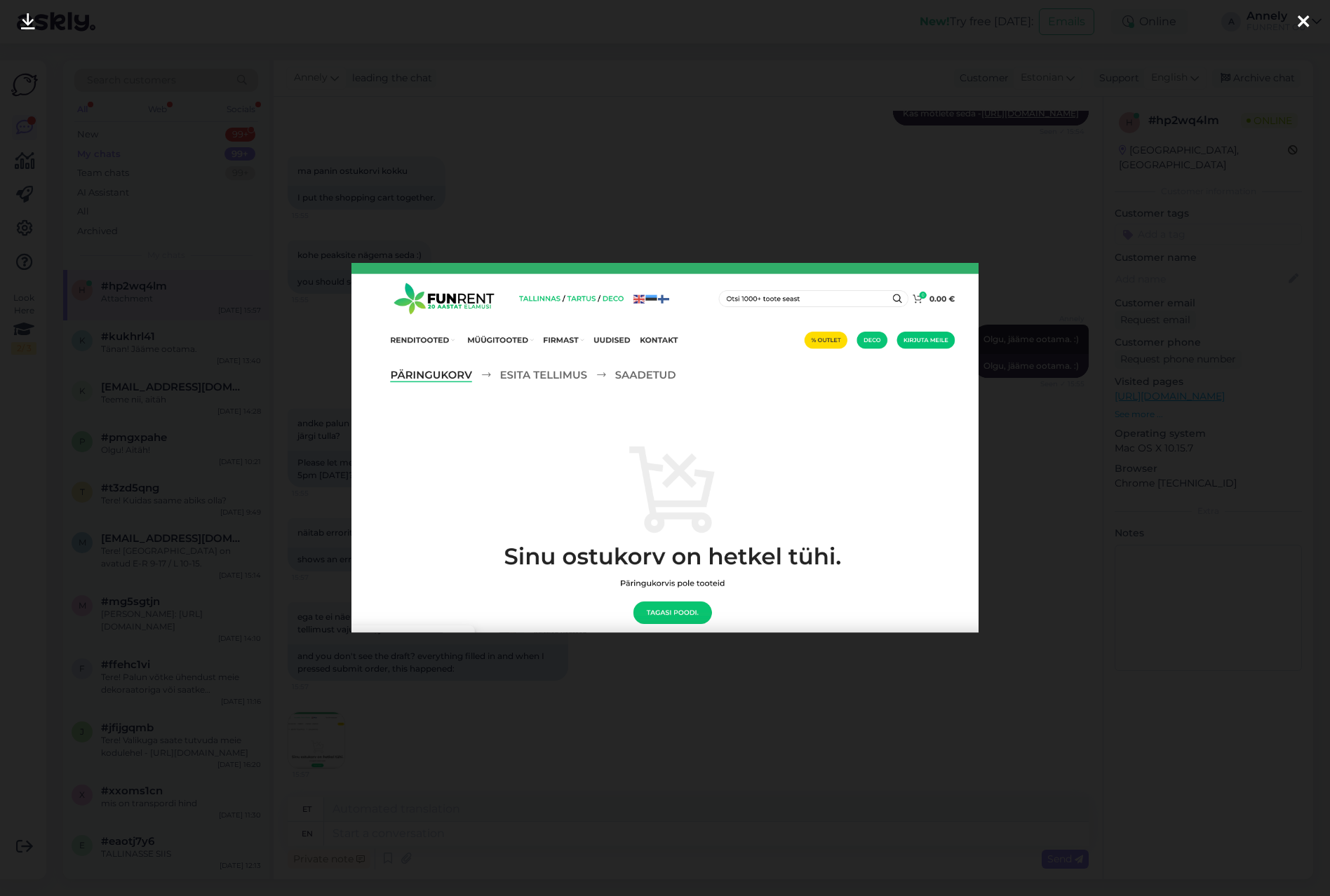
click at [748, 227] on div at bounding box center [665, 448] width 1330 height 896
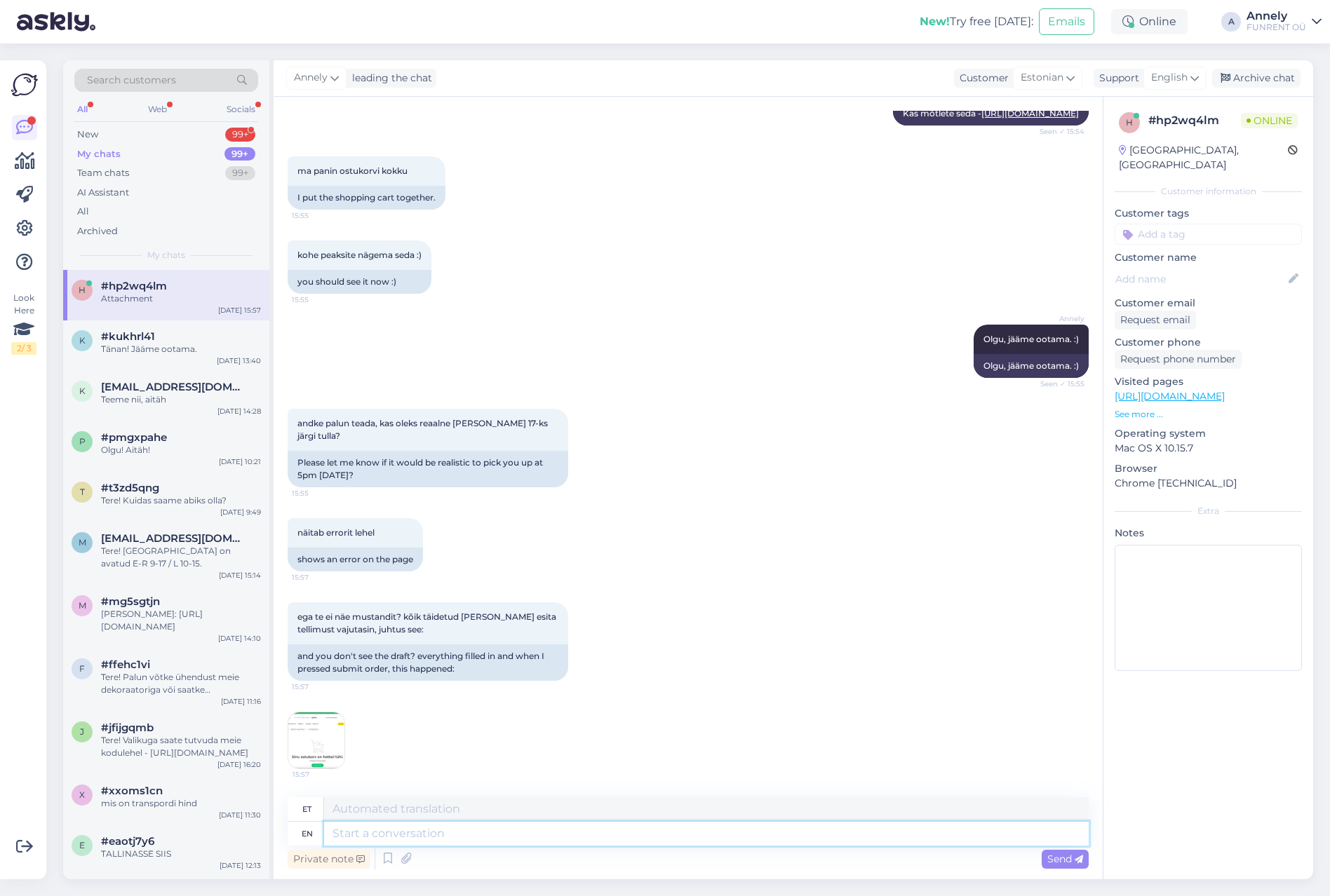
click at [400, 839] on textarea at bounding box center [706, 834] width 765 height 24
type textarea "Päringu"
type textarea "Päring"
type textarea "Paring"
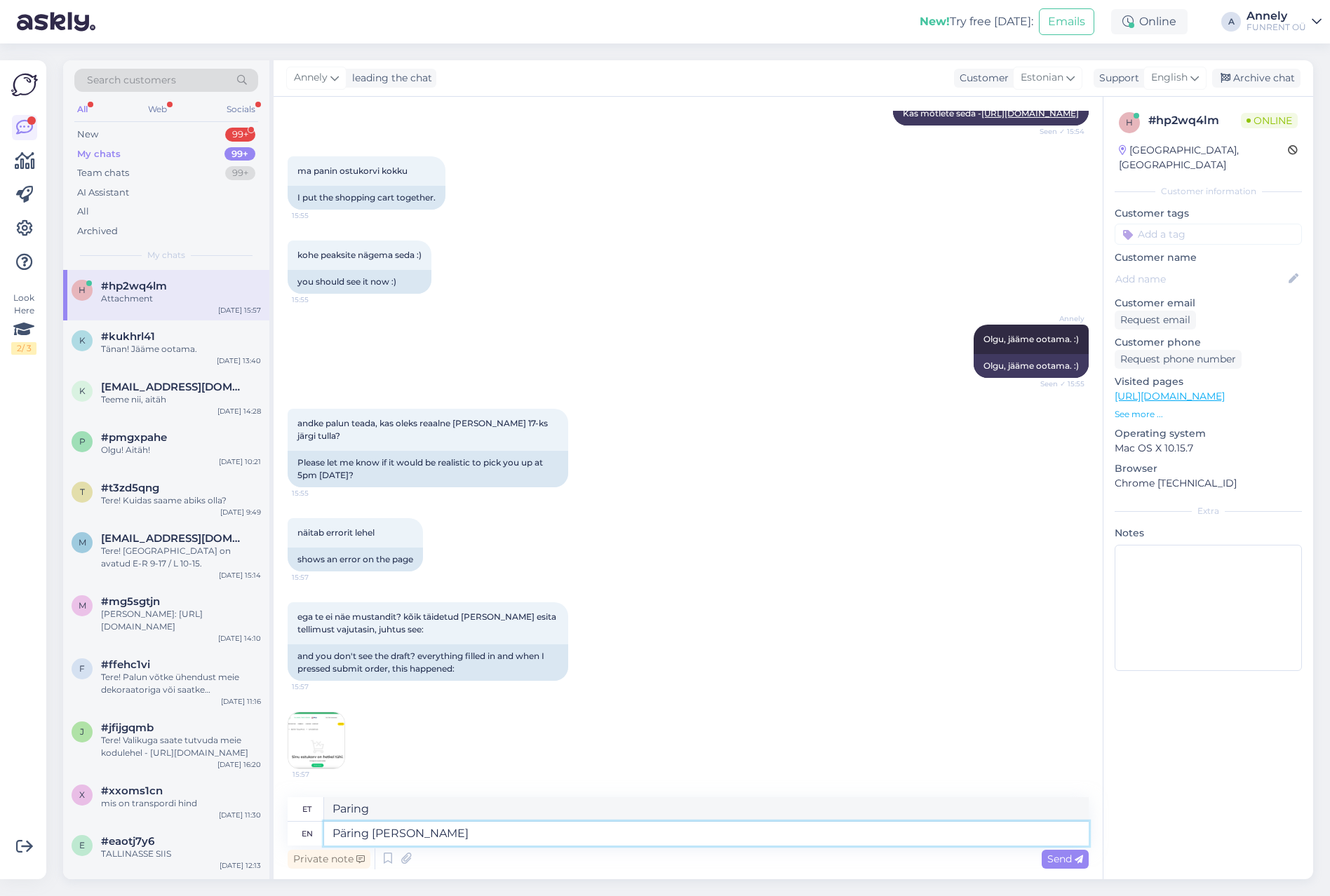
type textarea "Päring tuli l"
type textarea "Paring tuli"
type textarea "Päring tuli kenasti"
type textarea "Paring tuli kenasti"
type textarea "Päring tuli kenasti läbi."
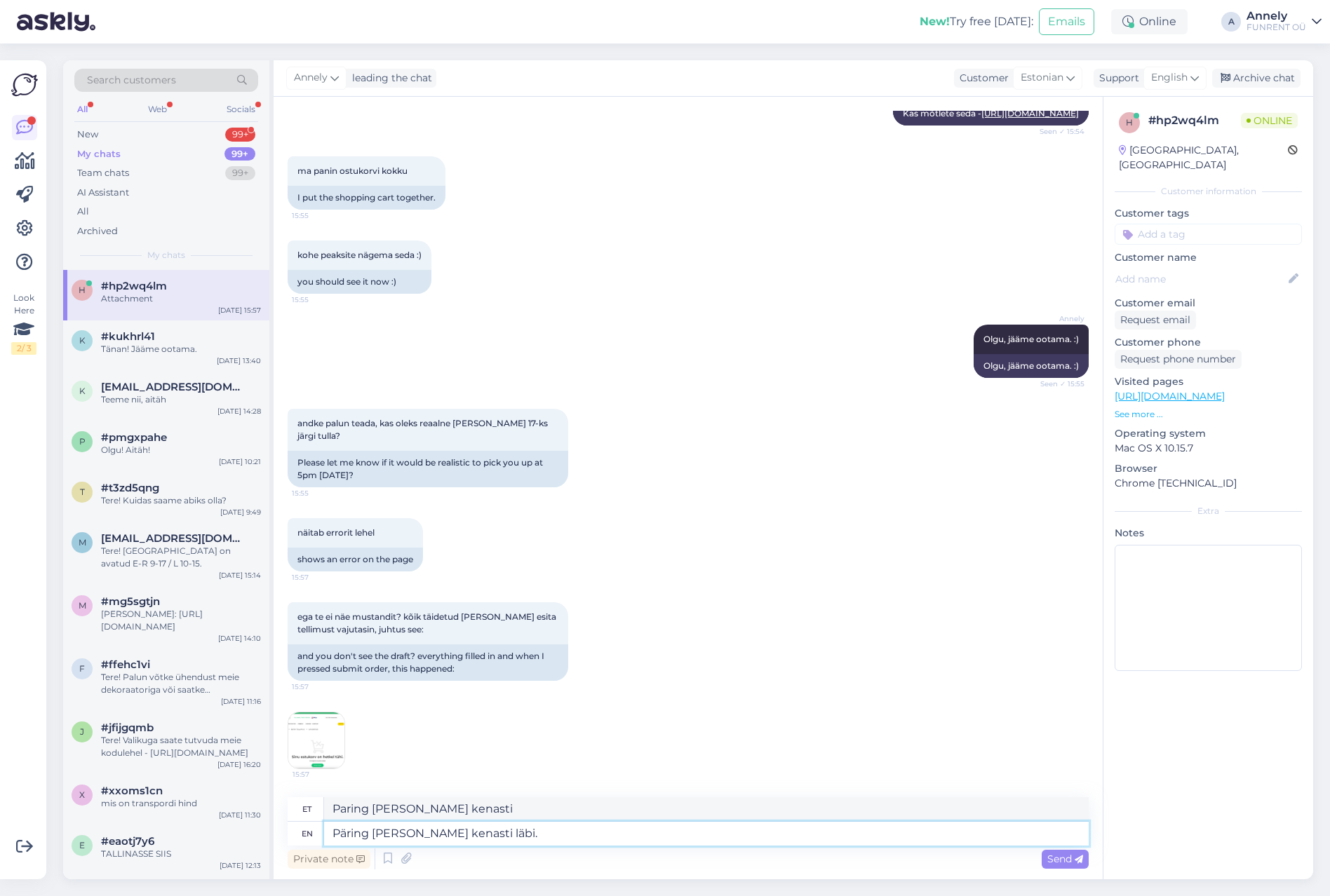
type textarea "Paring tuli kenasti läbi."
type textarea "Päring tuli kenasti läbi. Vastame Tei"
type textarea "Päring tuli kenasti läbi. Vastame"
type textarea "Päring tuli kenasti läbi. Vastame Teile tän"
type textarea "Päring tuli kenasti läbi. Vastame Teile"
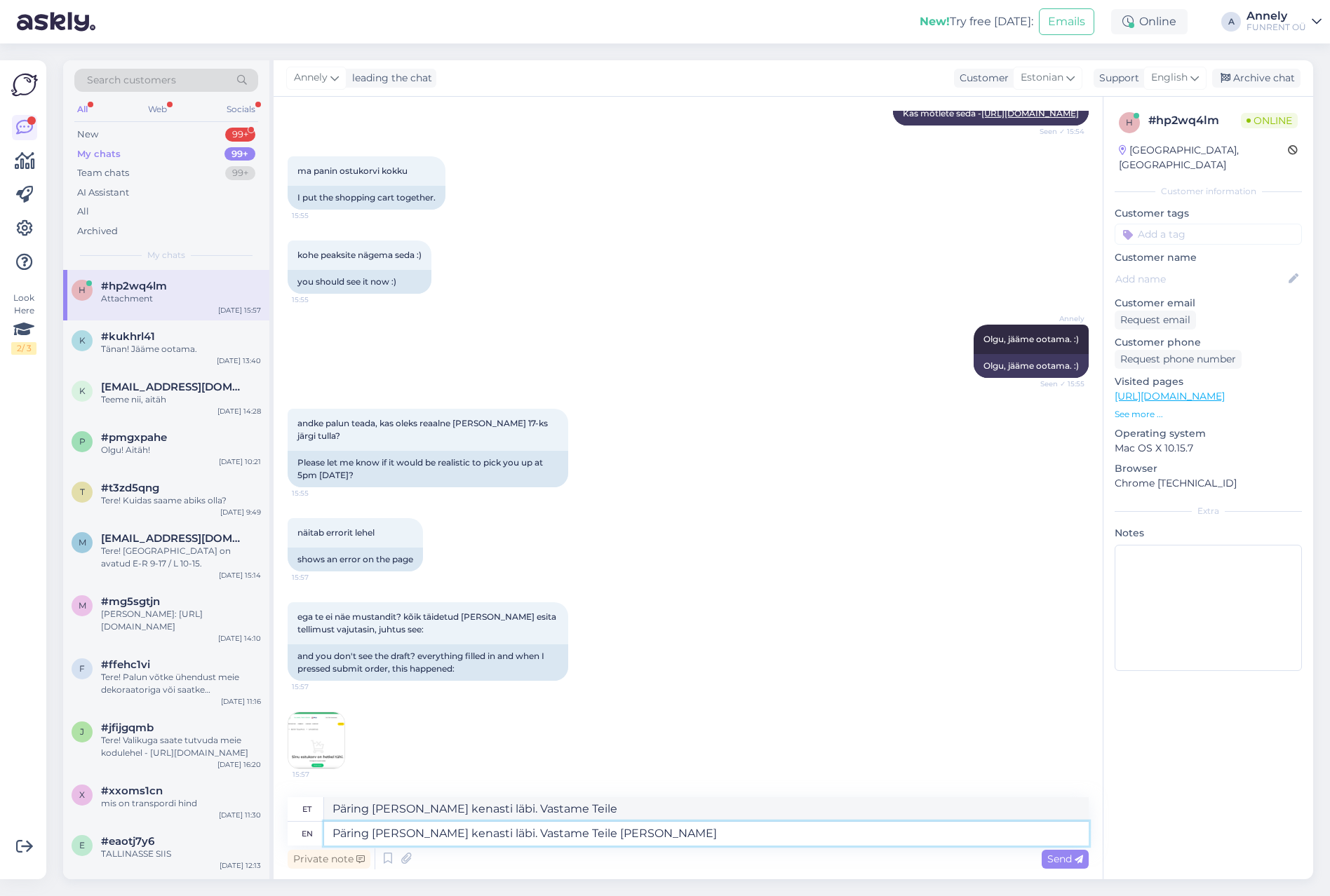
type textarea "Päring tuli kenasti läbi. Vastame Teile täna"
type textarea "Päring tuli kenasti läbi. Vastame Teile tänase töö"
type textarea "Päring tuli kenasti läbi. Vastame Teile tänaseks"
type textarea "Päring tuli kenasti läbi. Vastame Teile tänase tööpäeva ho"
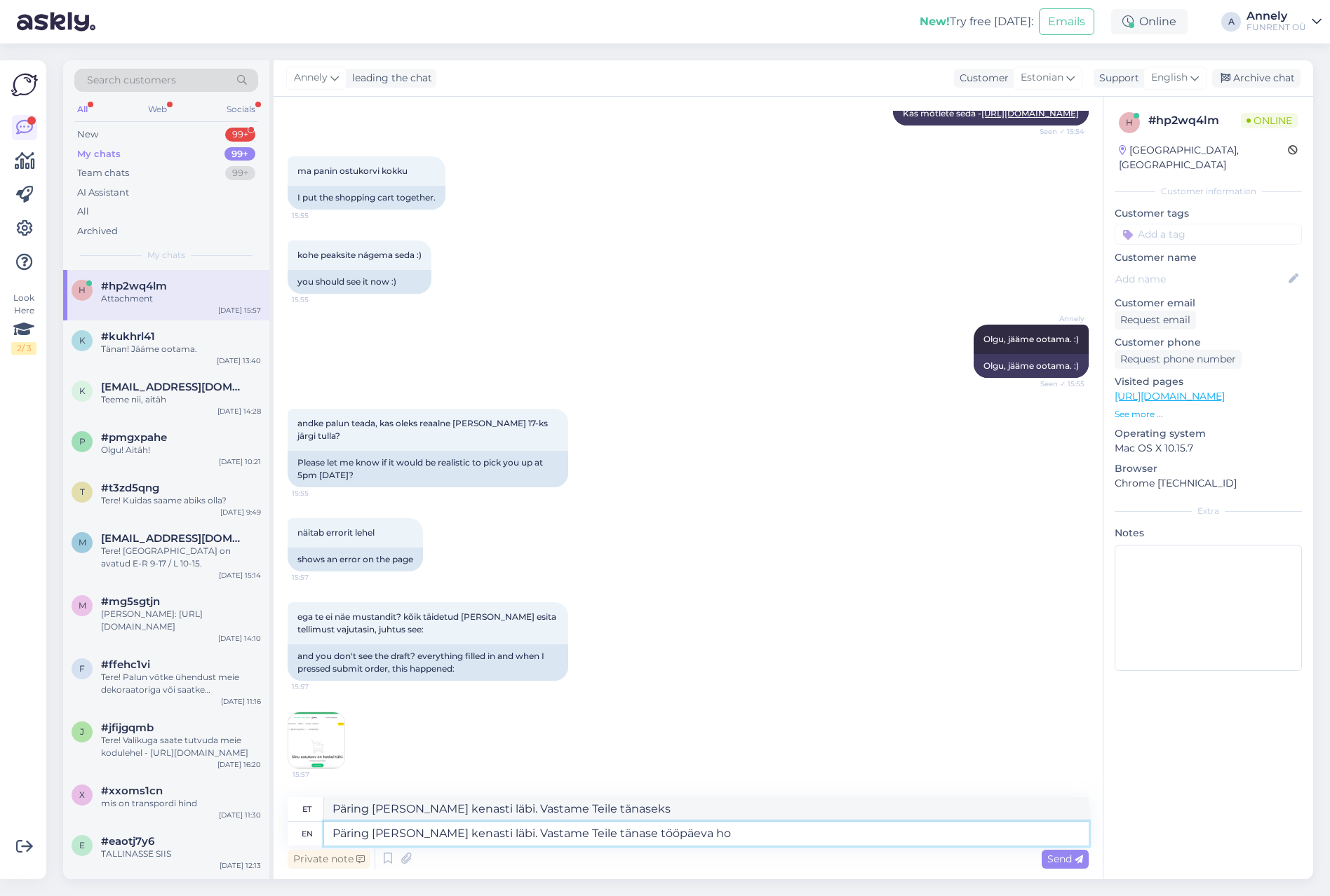
type textarea "Päring tuli kenasti läbi. Vastame Teile tänase tööpäeva"
type textarea "Päring [PERSON_NAME] kenasti läbi. Vastame Teile tänase tööpäeva jooksul."
type textarea "Päring tuli kenasti läbi. Vastame Teile tänase tööpäeva jooksul. :)"
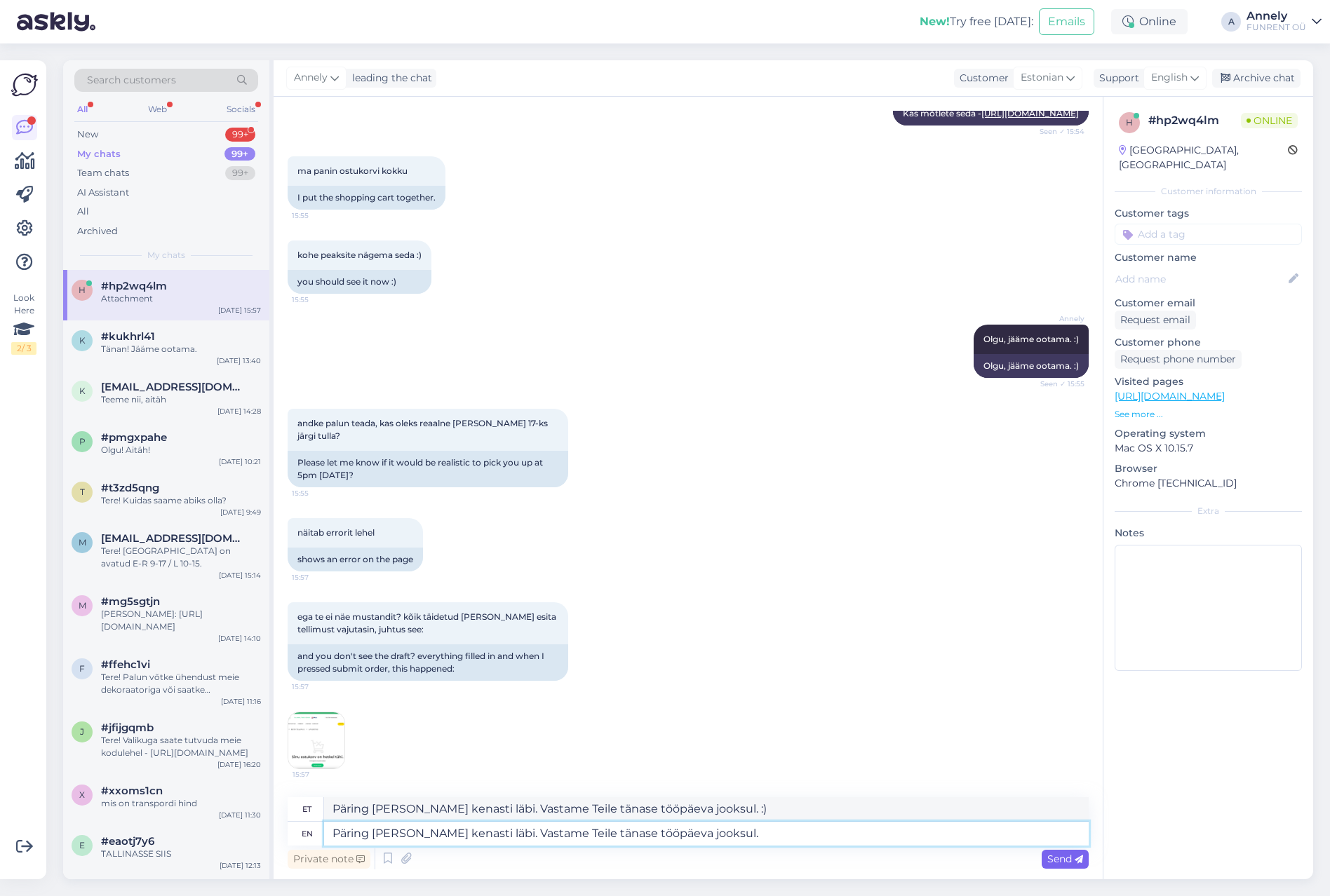
type textarea "Päring [PERSON_NAME] kenasti läbi. Vastame Teile tänase tööpäeva jooksul."
click at [1053, 865] on span "Send" at bounding box center [1065, 859] width 36 height 13
click at [1065, 863] on span "Send" at bounding box center [1065, 859] width 36 height 13
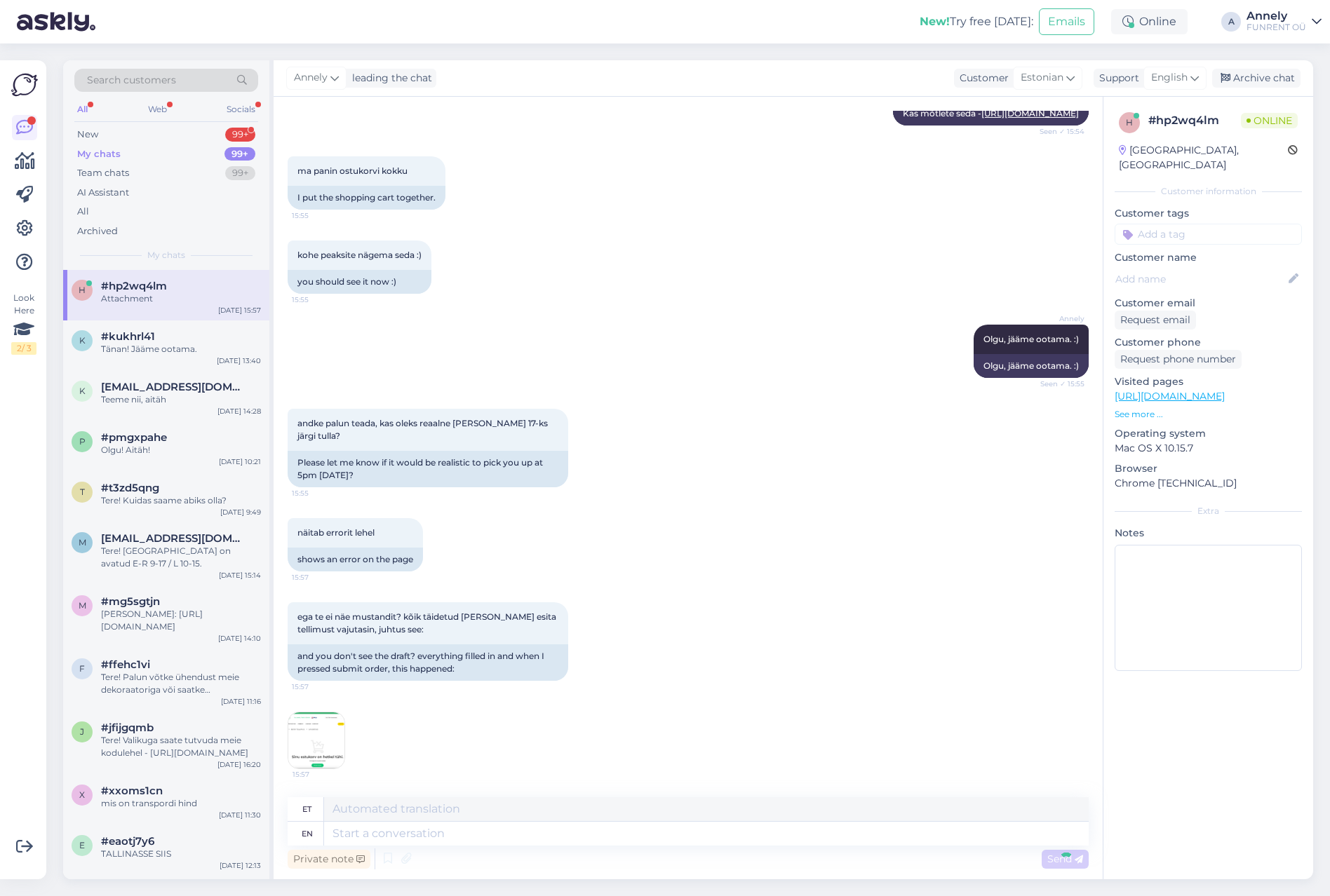
scroll to position [706, 0]
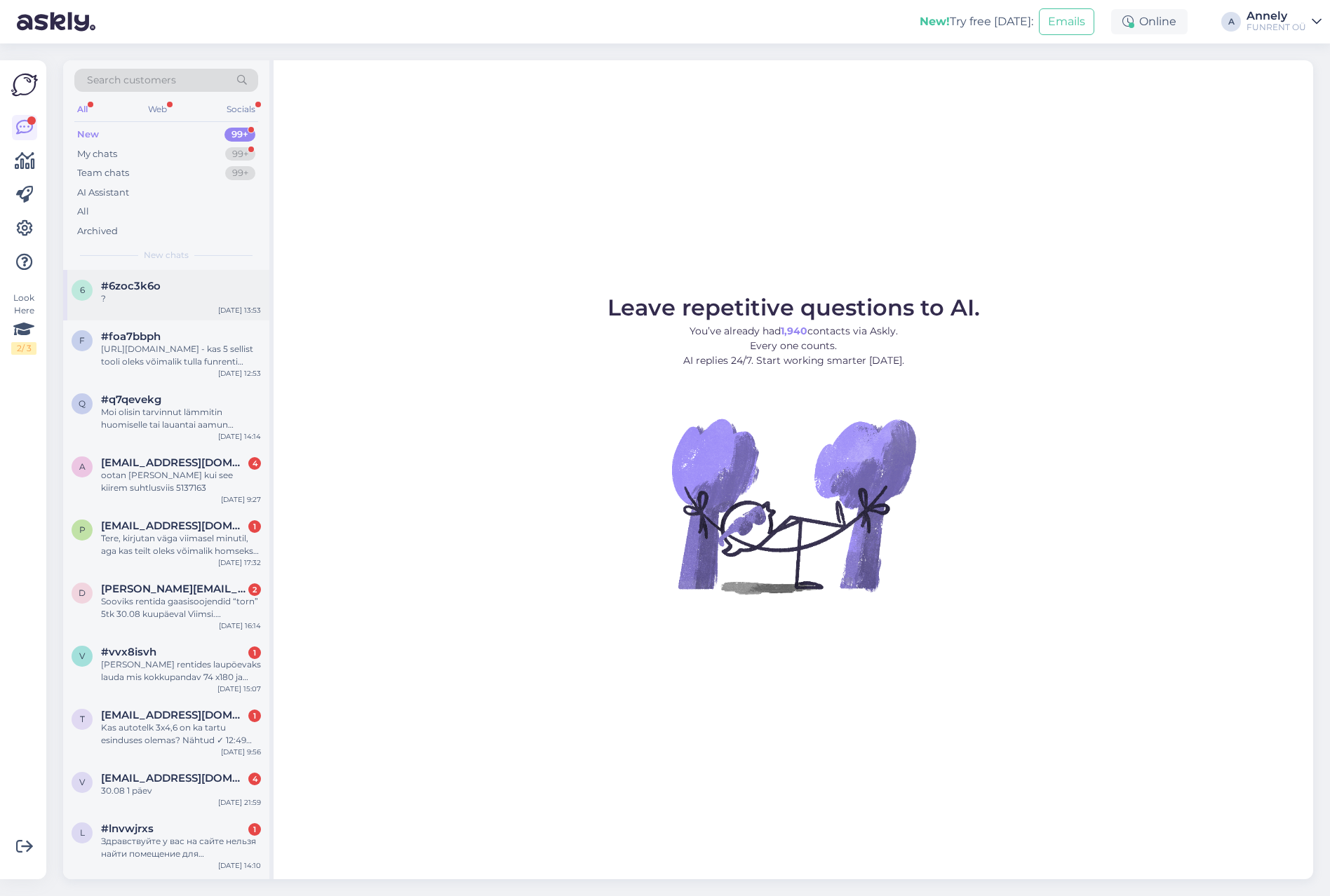
click at [148, 289] on span "#6zoc3k6o" at bounding box center [131, 286] width 59 height 13
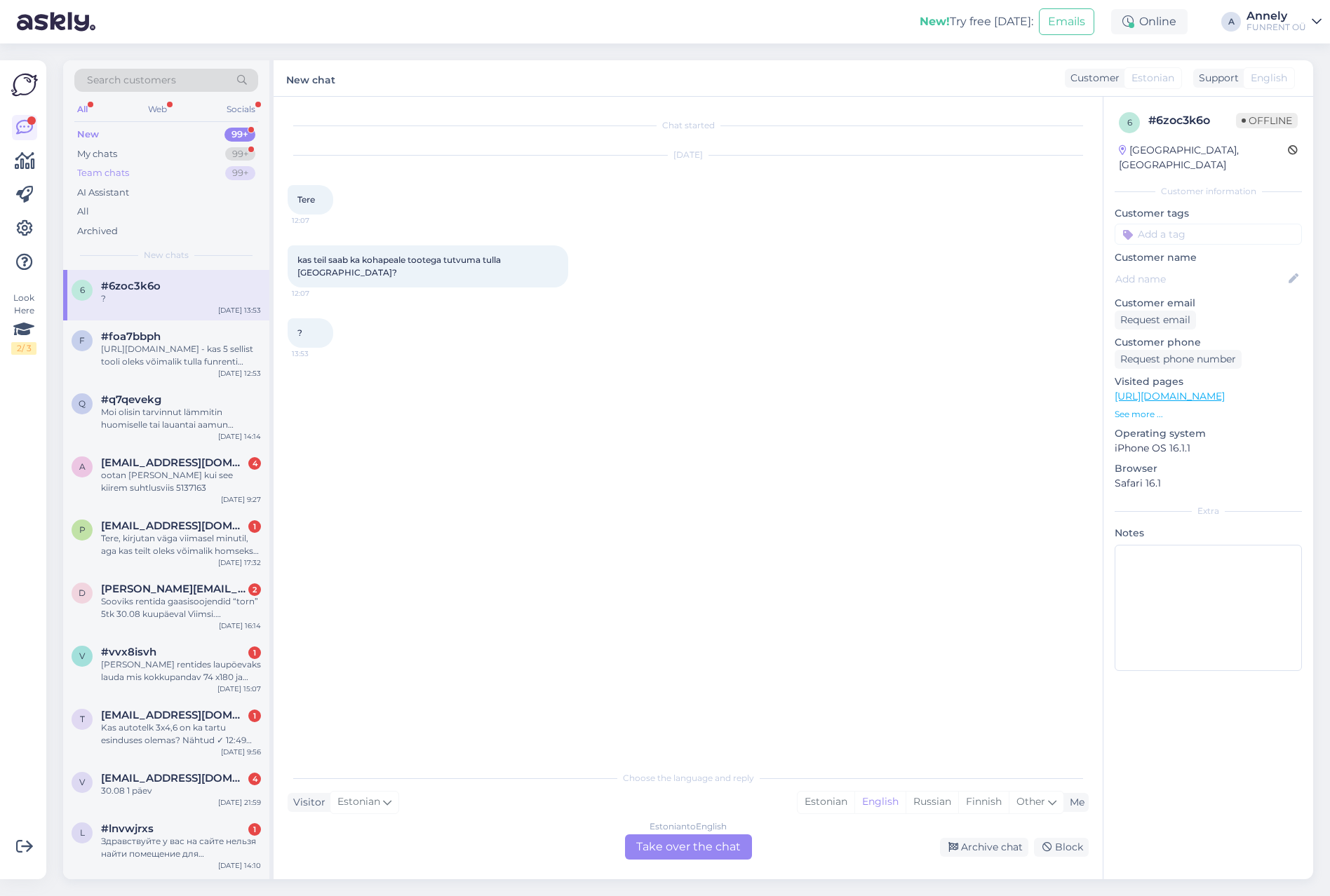
click at [111, 175] on div "Team chats" at bounding box center [103, 173] width 52 height 14
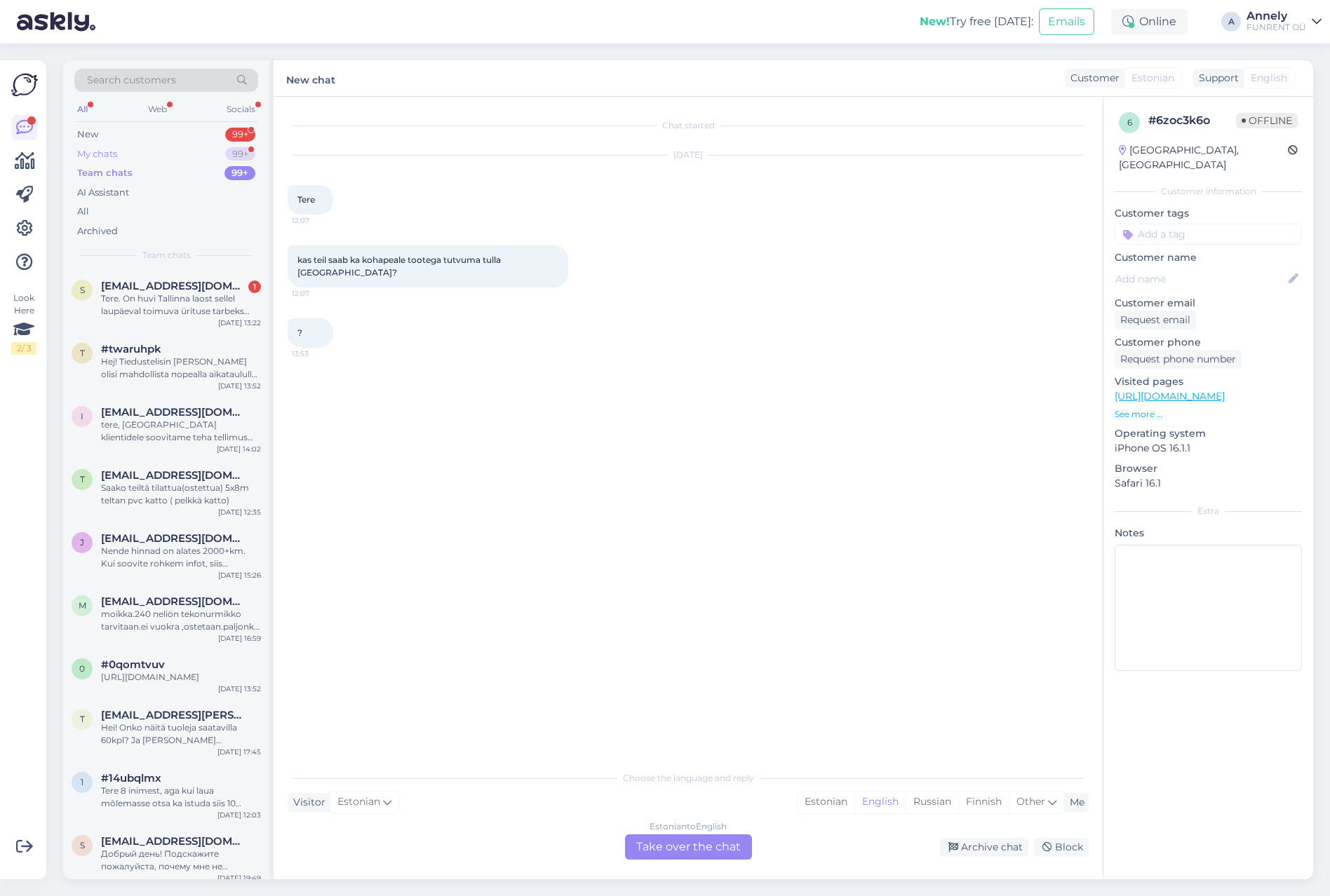
click at [111, 146] on div "My chats 99+" at bounding box center [166, 154] width 184 height 20
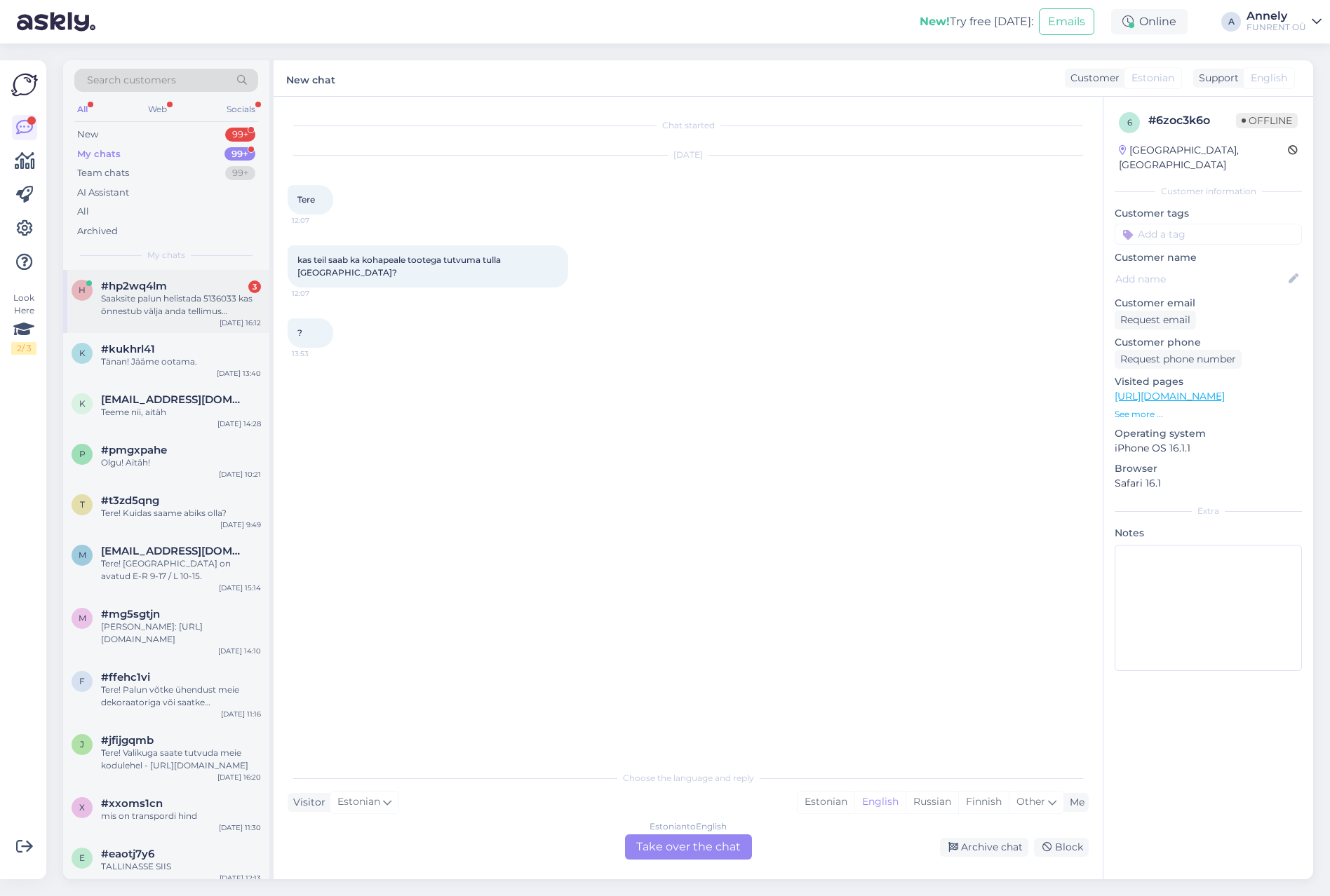
click at [148, 297] on div "Saaksite palun helistada 5136033 kas õnnestub välja anda tellimus [PERSON_NAME]…" at bounding box center [181, 305] width 160 height 26
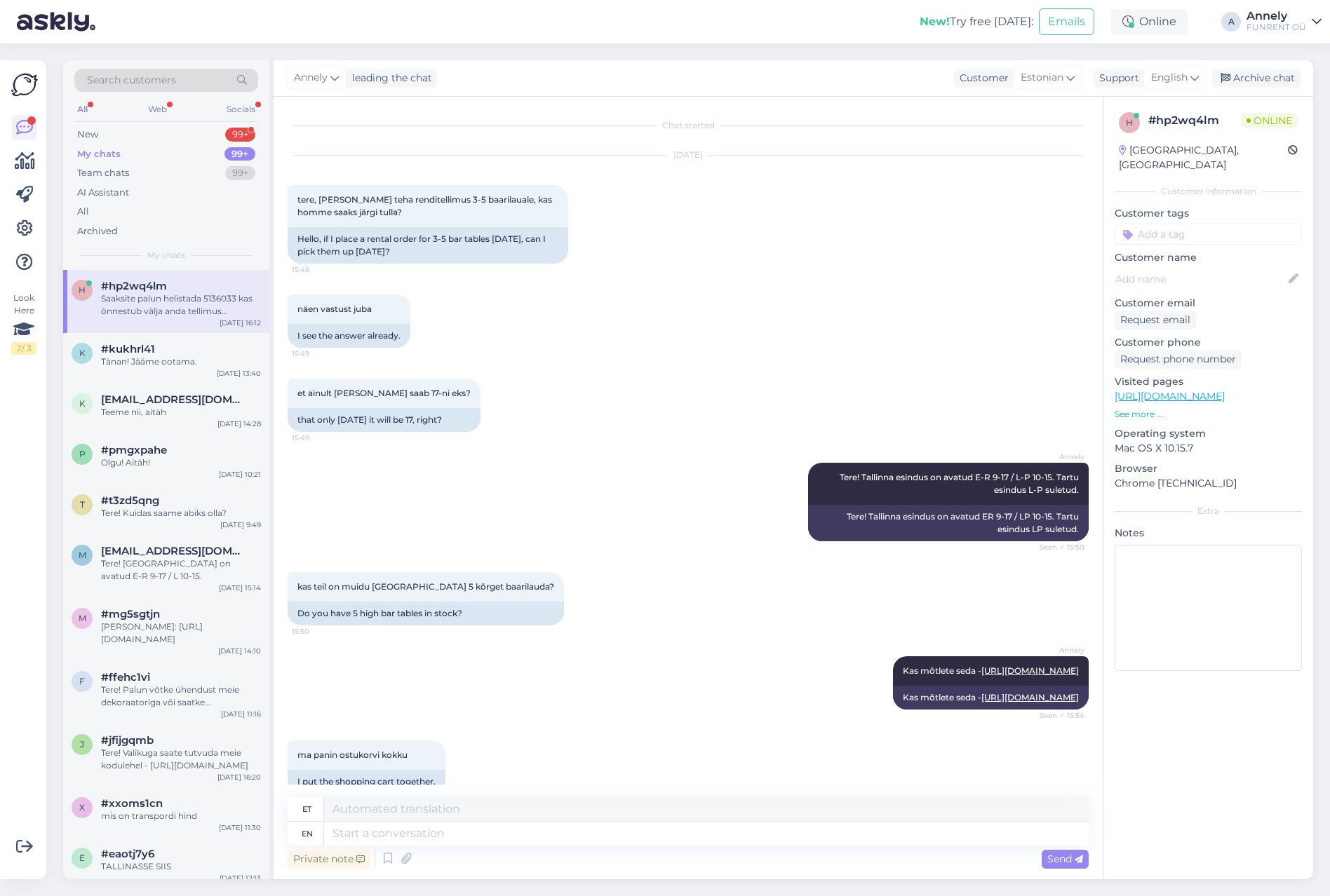
scroll to position [1072, 0]
